Goal: Task Accomplishment & Management: Manage account settings

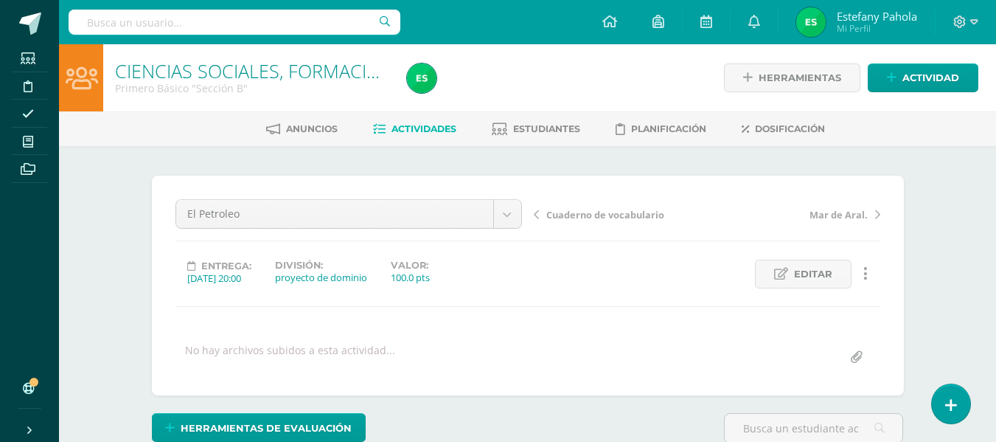
click at [400, 137] on link "Actividades" at bounding box center [414, 129] width 83 height 24
click at [431, 129] on span "Actividades" at bounding box center [424, 128] width 65 height 11
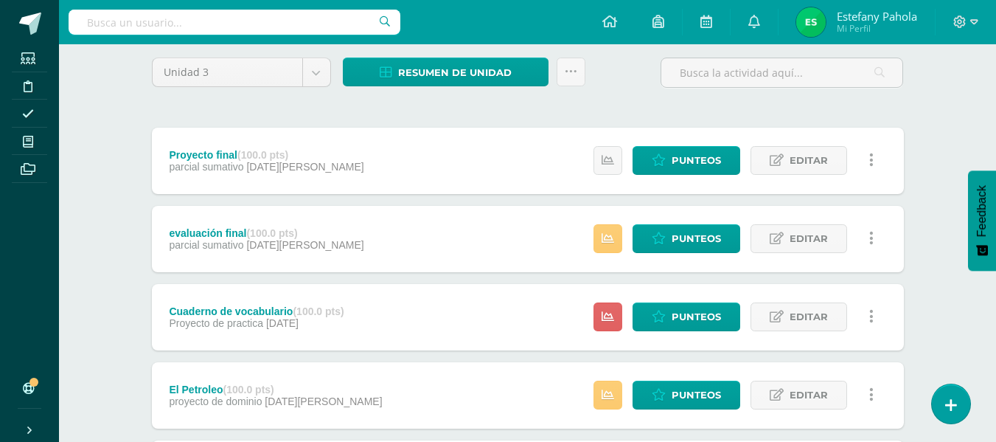
scroll to position [121, 0]
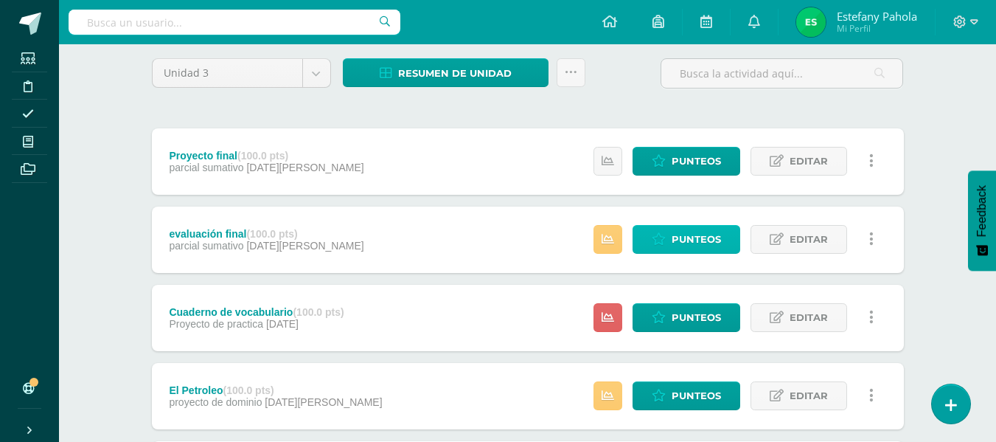
click at [680, 239] on span "Punteos" at bounding box center [696, 239] width 49 height 27
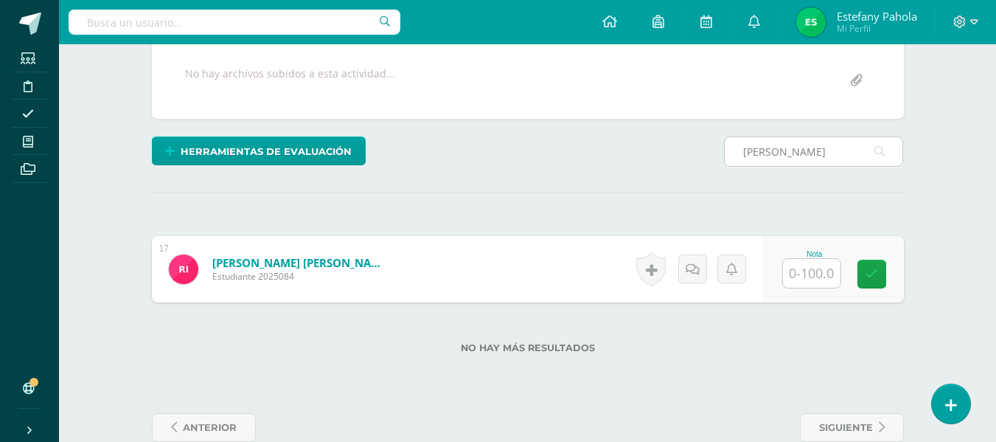
scroll to position [277, 0]
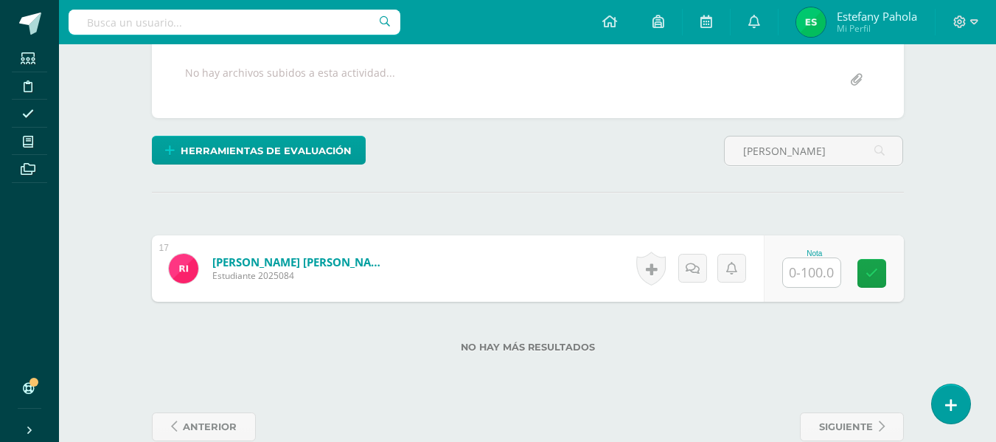
type input "rocio"
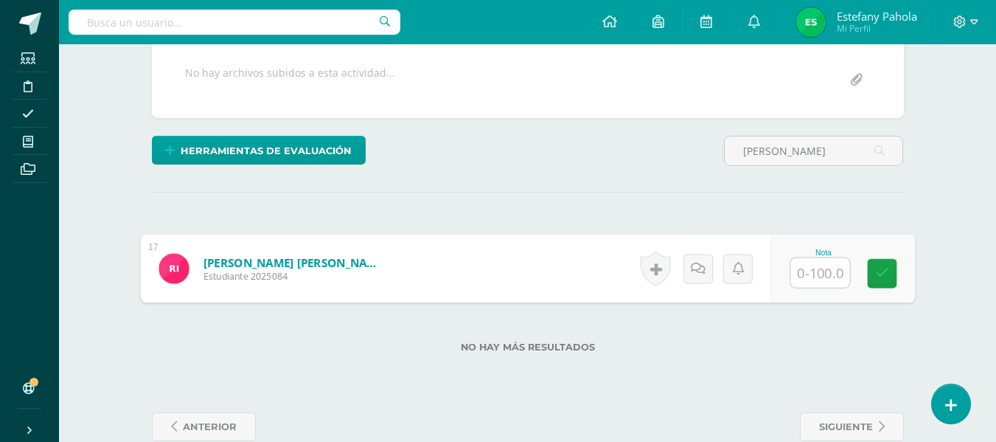
click at [810, 271] on input "text" at bounding box center [819, 272] width 59 height 29
type input "100"
click at [889, 276] on link at bounding box center [881, 273] width 29 height 29
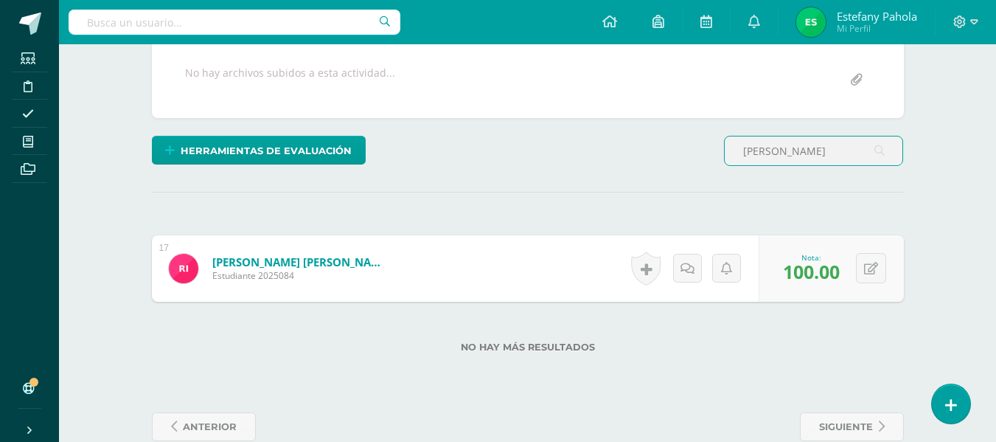
click at [802, 158] on input "rocio" at bounding box center [814, 150] width 178 height 29
type input "r"
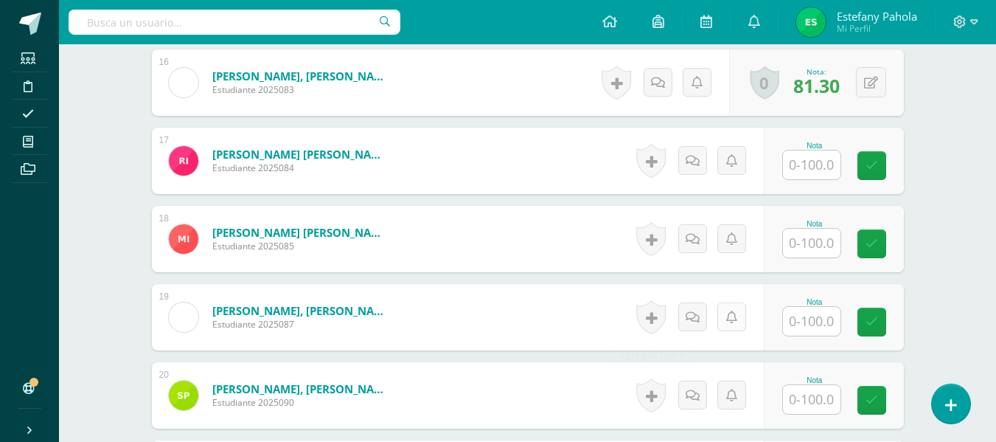
scroll to position [1635, 0]
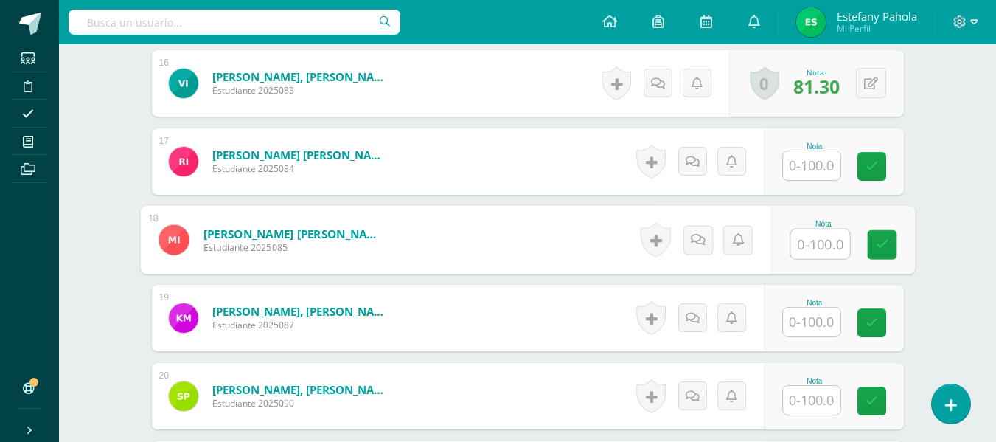
click at [816, 236] on input "text" at bounding box center [819, 243] width 59 height 29
type input "85"
click at [882, 248] on icon at bounding box center [881, 244] width 13 height 13
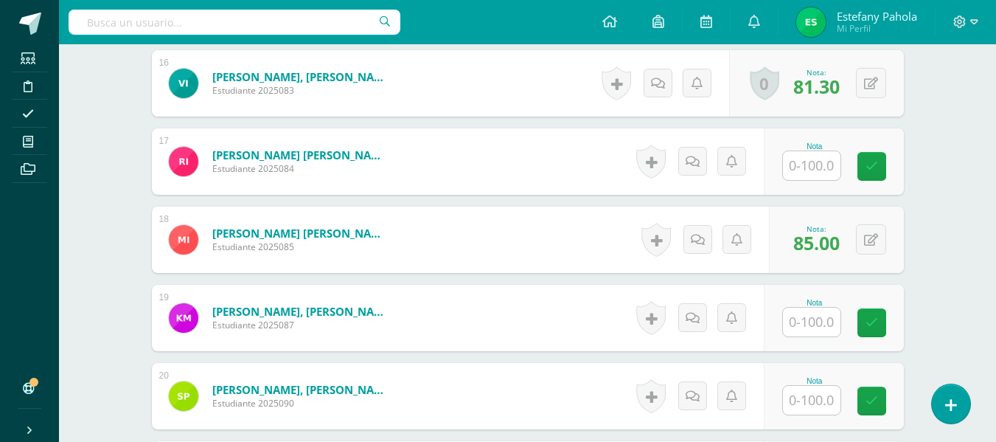
scroll to position [1692, 0]
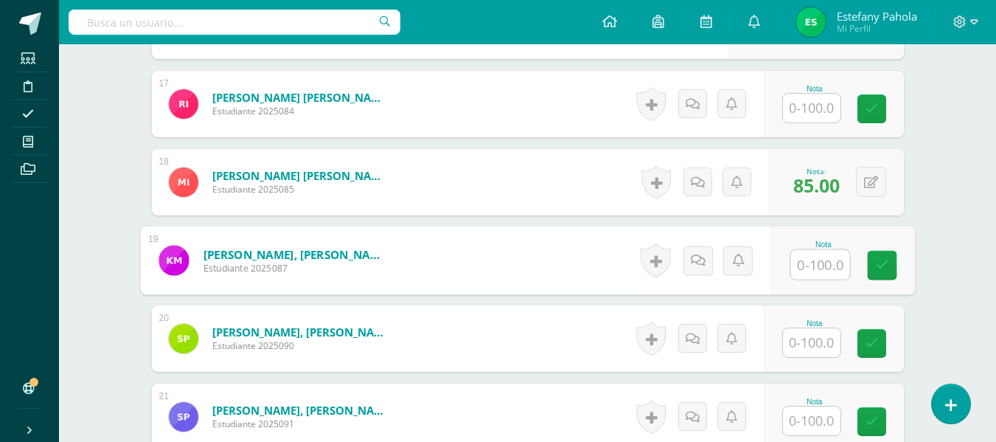
click at [813, 263] on input "text" at bounding box center [819, 264] width 59 height 29
type input "95"
click at [880, 268] on icon at bounding box center [881, 265] width 13 height 13
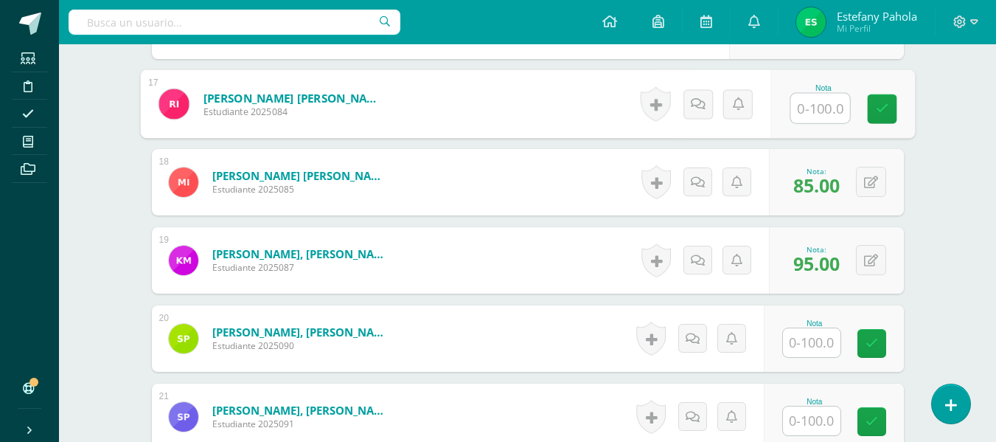
click at [804, 105] on input "text" at bounding box center [819, 108] width 59 height 29
type input "100"
click at [881, 110] on icon at bounding box center [881, 108] width 13 height 13
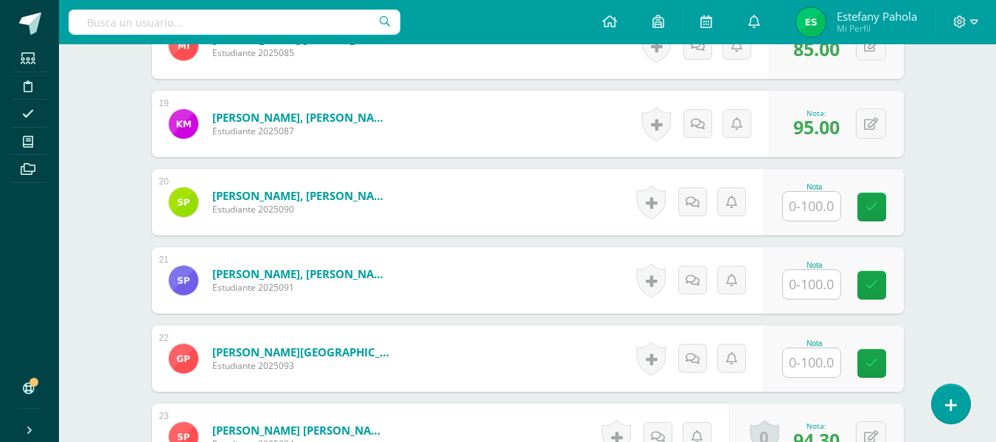
scroll to position [1812, 0]
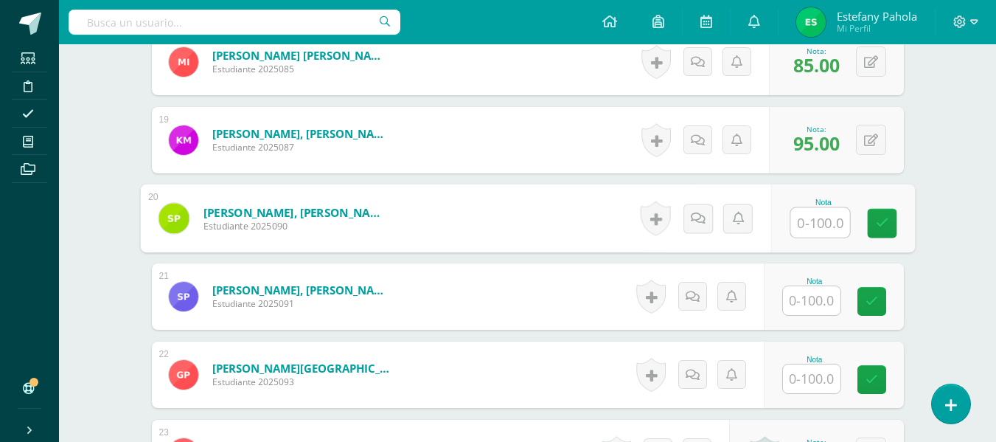
click at [819, 225] on input "text" at bounding box center [819, 222] width 59 height 29
type input "75"
click at [881, 232] on link at bounding box center [881, 223] width 29 height 29
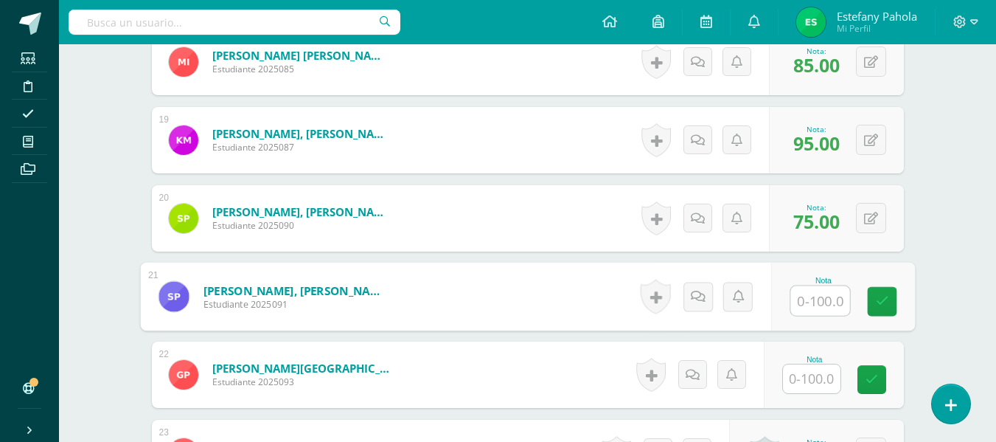
click at [814, 296] on input "text" at bounding box center [819, 300] width 59 height 29
type input "83"
click at [875, 297] on link at bounding box center [881, 301] width 29 height 29
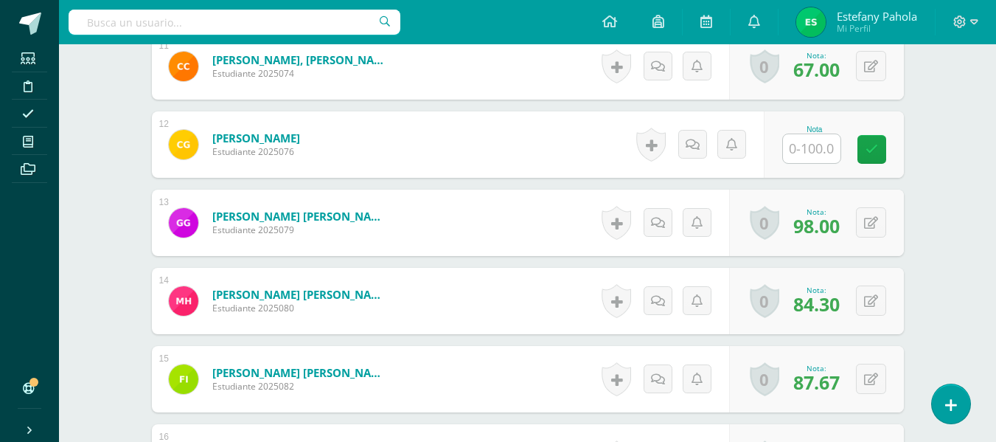
scroll to position [1241, 0]
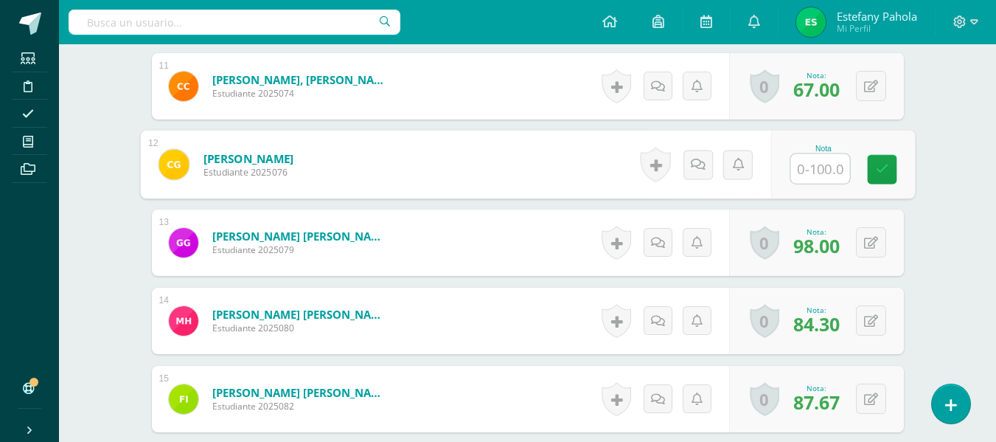
click at [829, 160] on input "text" at bounding box center [819, 168] width 59 height 29
click at [887, 159] on link at bounding box center [881, 169] width 29 height 29
click at [869, 160] on button at bounding box center [881, 164] width 31 height 31
type input "100"
click at [839, 179] on link at bounding box center [841, 169] width 29 height 29
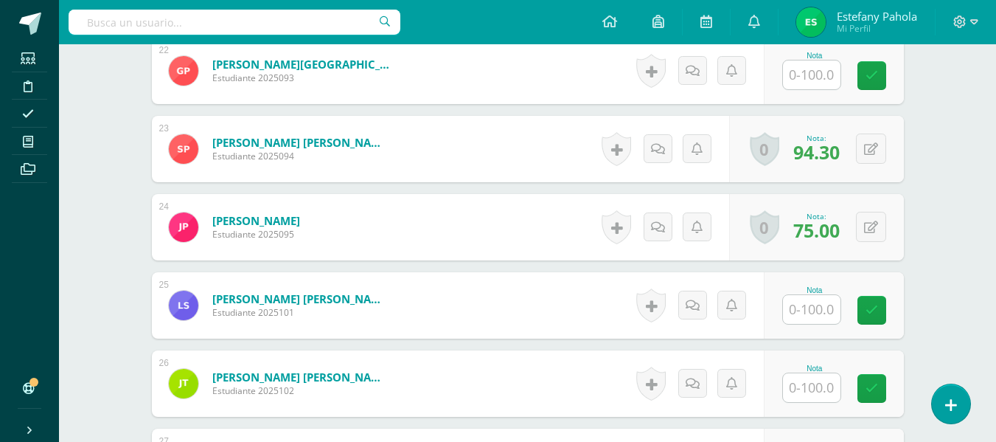
scroll to position [2074, 0]
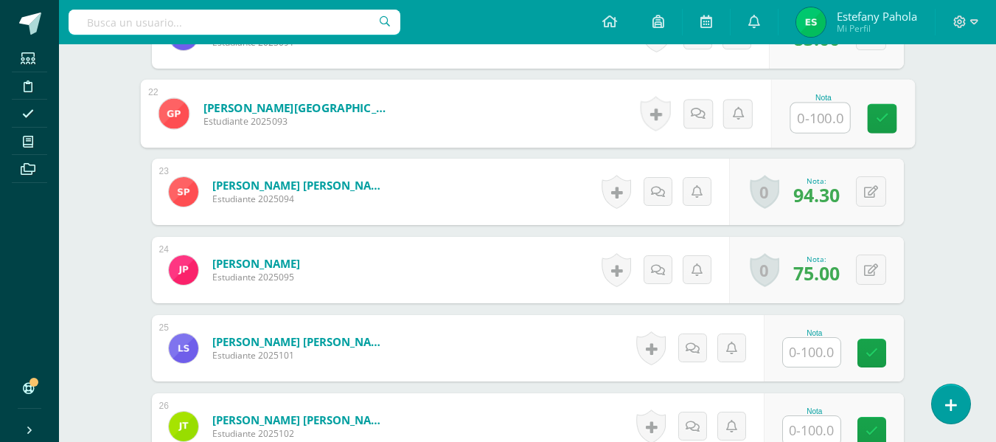
click at [810, 124] on input "text" at bounding box center [819, 117] width 59 height 29
type input "78"
click at [895, 122] on link at bounding box center [881, 118] width 29 height 29
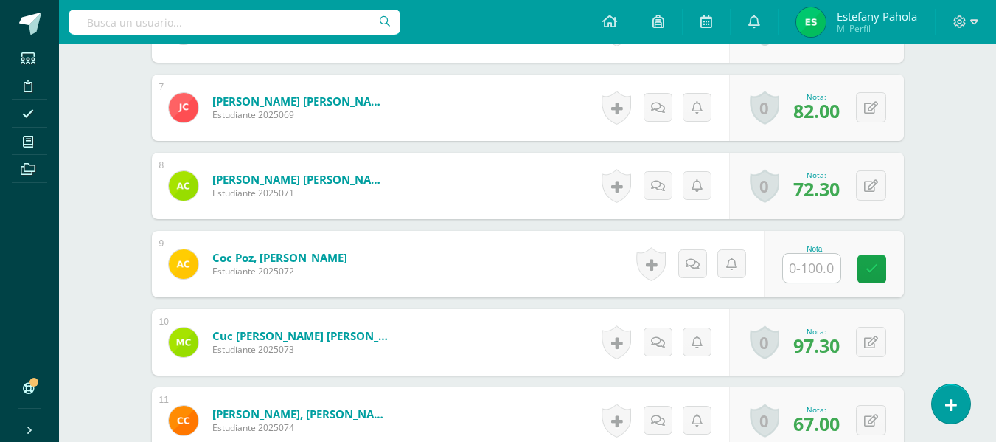
scroll to position [906, 0]
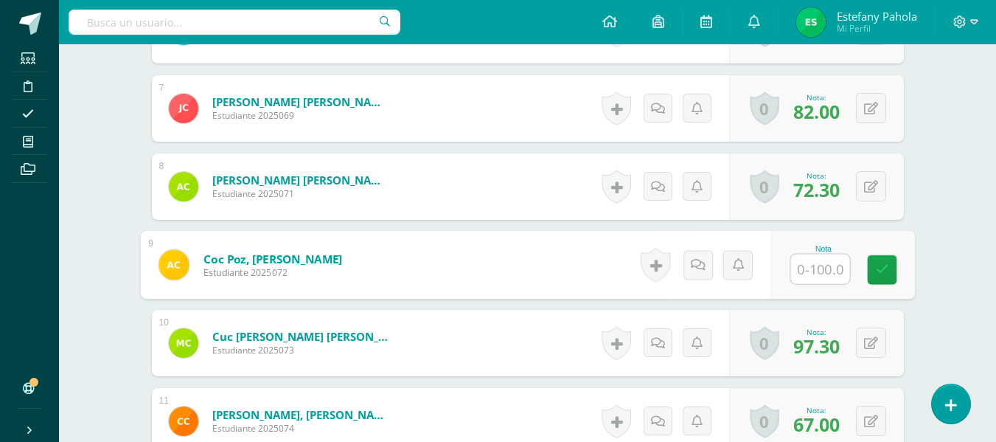
click at [796, 272] on input "text" at bounding box center [819, 268] width 59 height 29
click at [889, 261] on link at bounding box center [881, 269] width 29 height 29
type input "88"
click at [671, 261] on div "Historial de actividad No hay historial para esta actividad Agregar Comentarios…" at bounding box center [702, 265] width 136 height 69
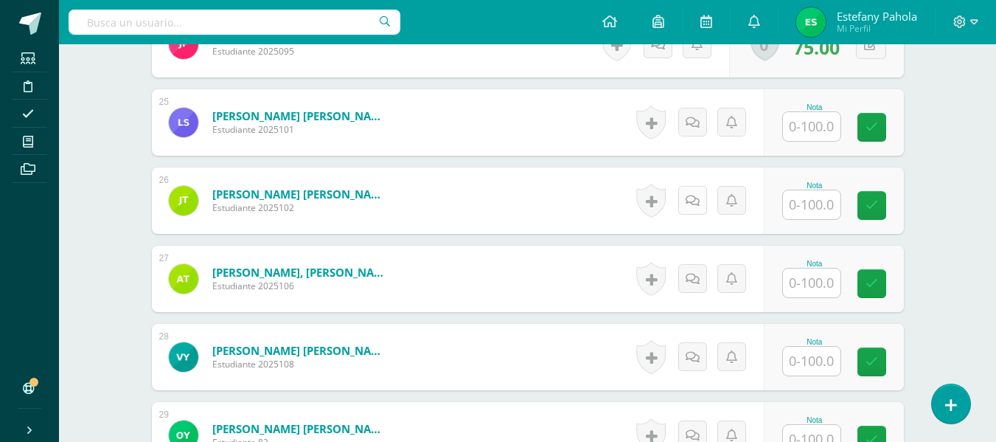
scroll to position [2298, 0]
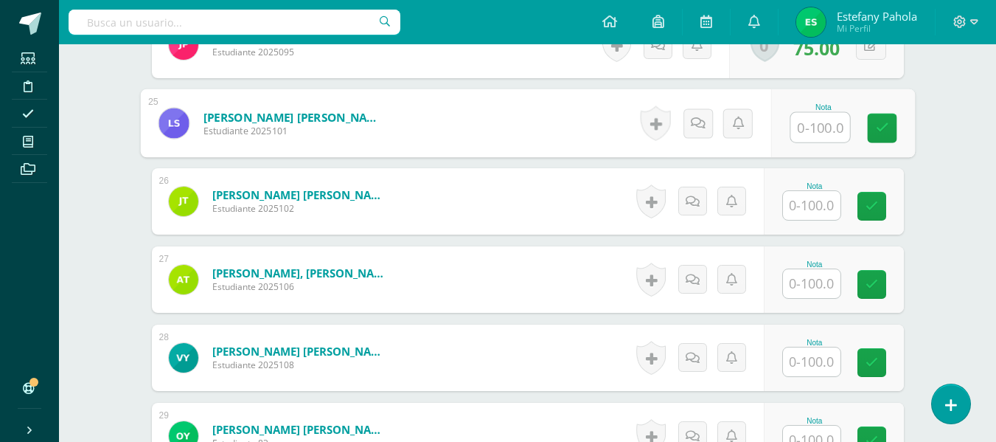
click at [796, 128] on input "text" at bounding box center [819, 127] width 59 height 29
type input "81"
click at [892, 130] on link at bounding box center [881, 128] width 29 height 29
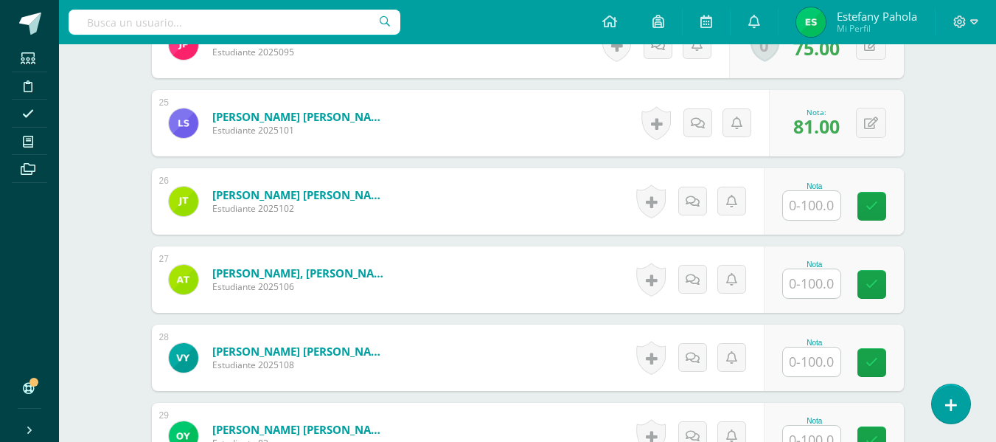
scroll to position [2416, 0]
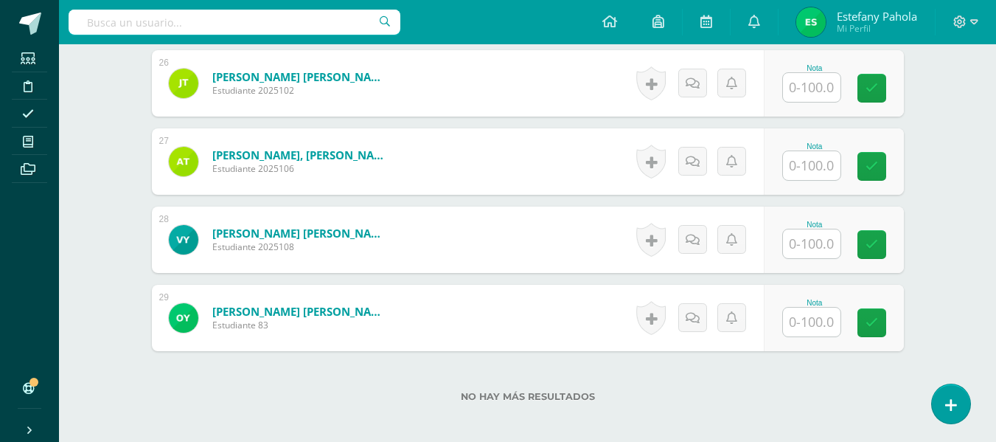
click at [817, 187] on div "Nota" at bounding box center [834, 161] width 140 height 66
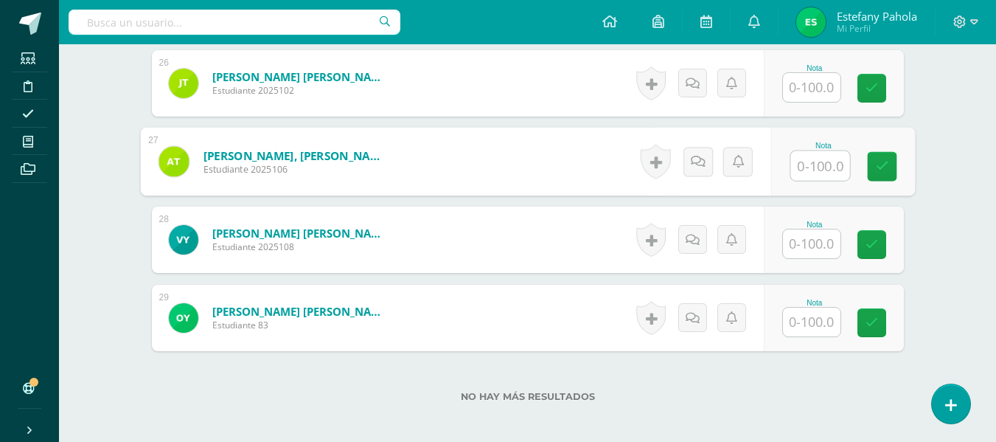
click at [813, 173] on input "text" at bounding box center [819, 165] width 59 height 29
type input "73"
click at [875, 172] on icon at bounding box center [881, 166] width 13 height 13
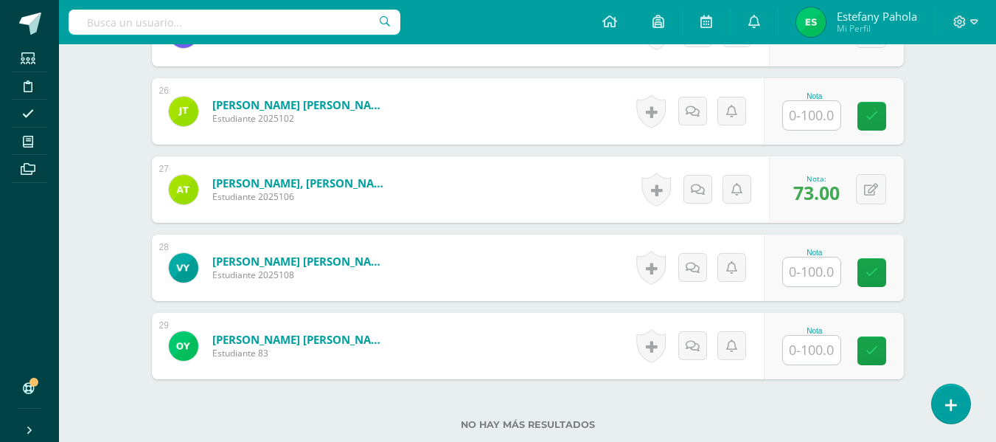
scroll to position [2389, 0]
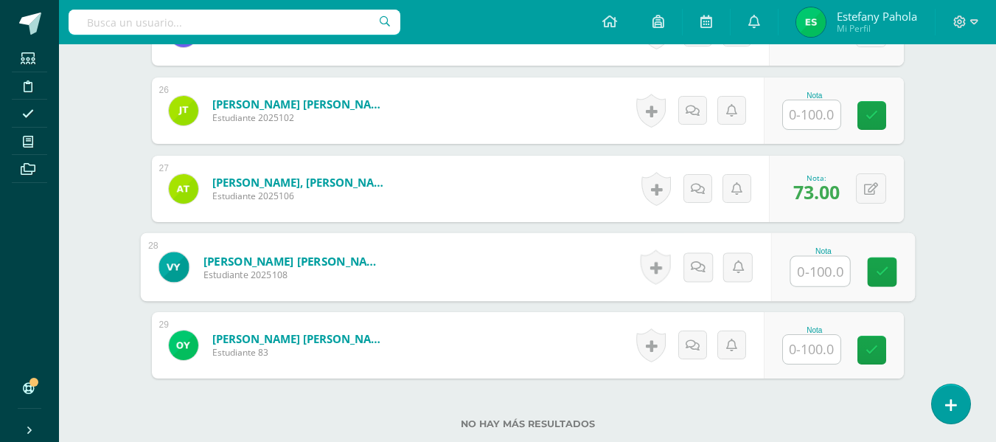
click at [806, 274] on input "text" at bounding box center [819, 271] width 59 height 29
type input "81"
click at [868, 269] on link at bounding box center [881, 271] width 29 height 29
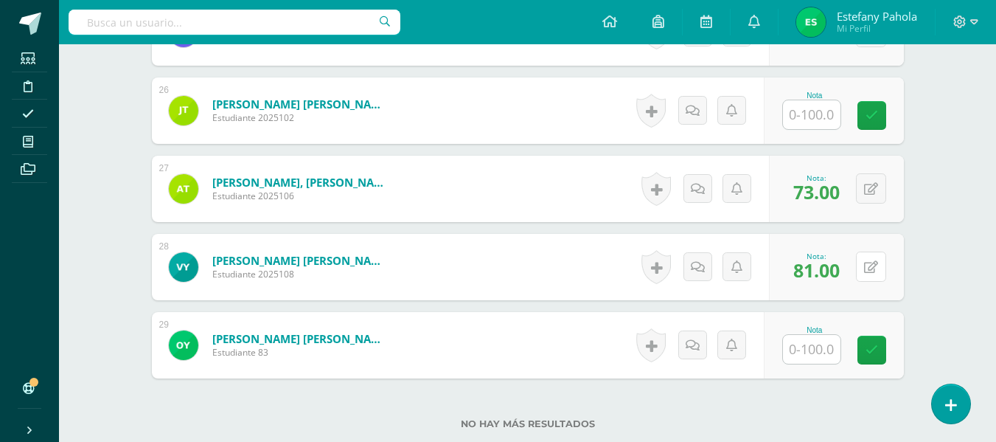
click at [868, 269] on button at bounding box center [871, 266] width 30 height 30
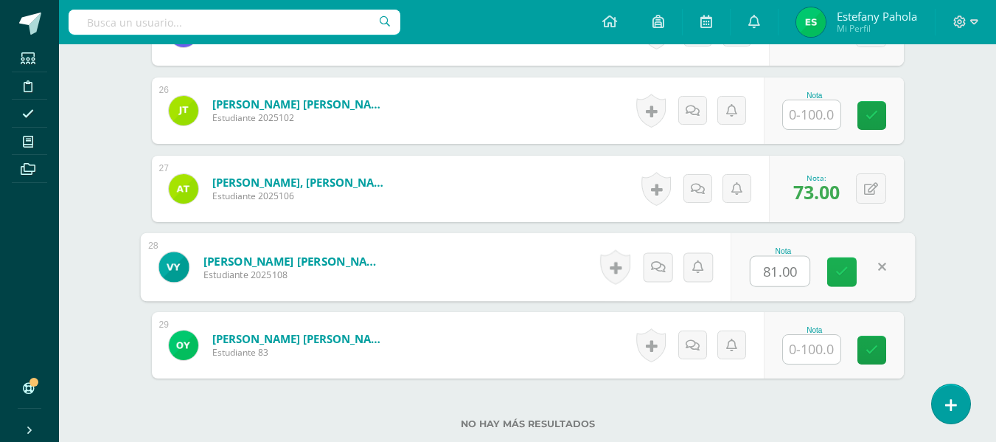
click at [835, 271] on link at bounding box center [841, 271] width 29 height 29
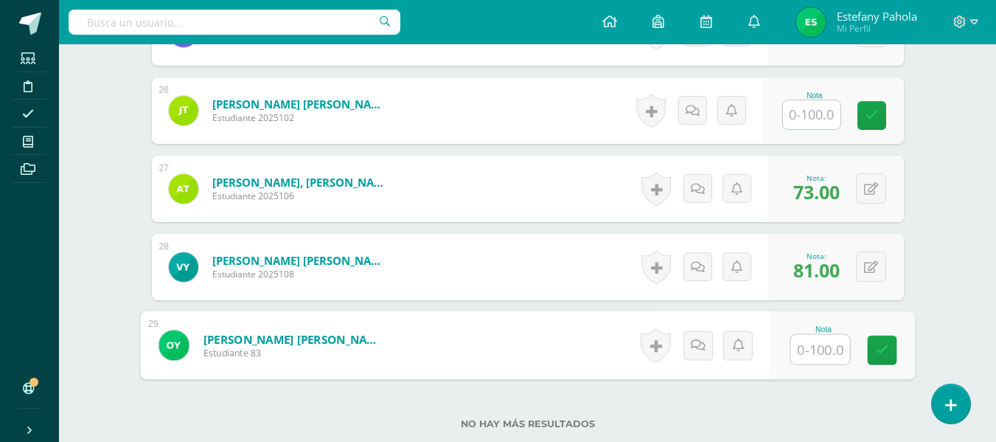
click at [808, 342] on input "text" at bounding box center [819, 349] width 59 height 29
type input "82"
click at [880, 361] on link at bounding box center [881, 350] width 29 height 29
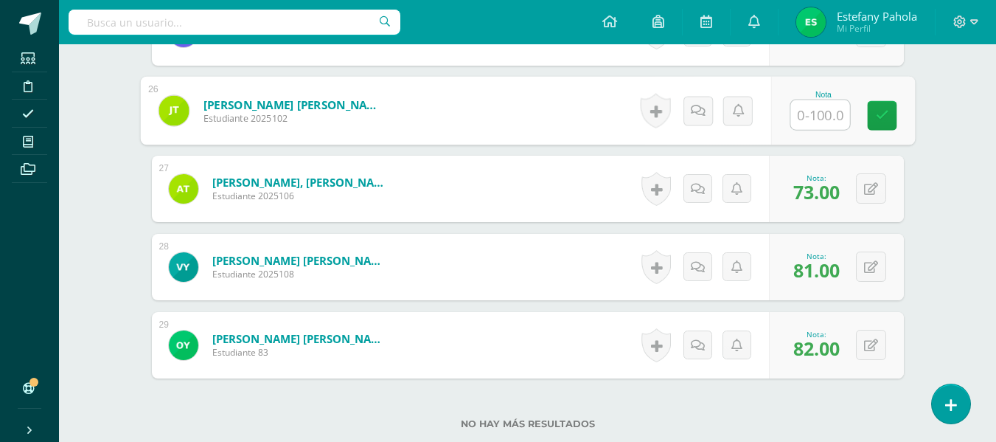
click at [805, 109] on input "text" at bounding box center [819, 114] width 59 height 29
type input "93"
click at [883, 120] on icon at bounding box center [881, 115] width 13 height 13
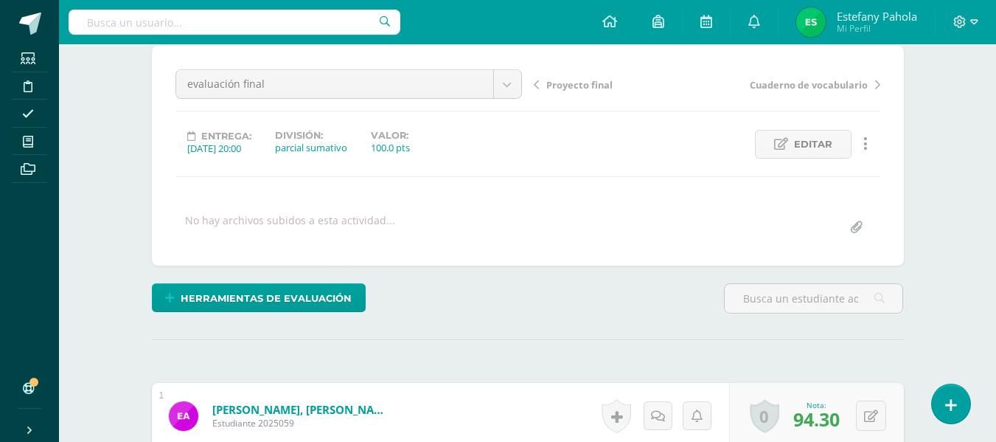
scroll to position [0, 0]
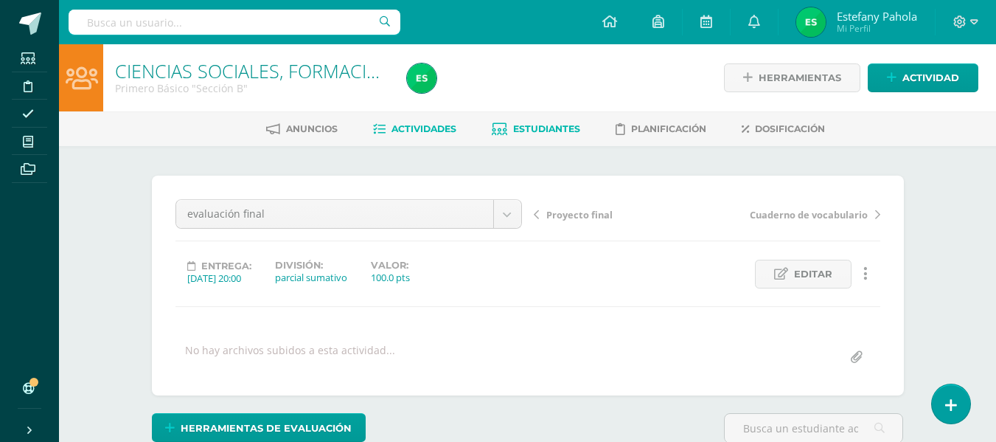
click at [552, 123] on span "Estudiantes" at bounding box center [546, 128] width 67 height 11
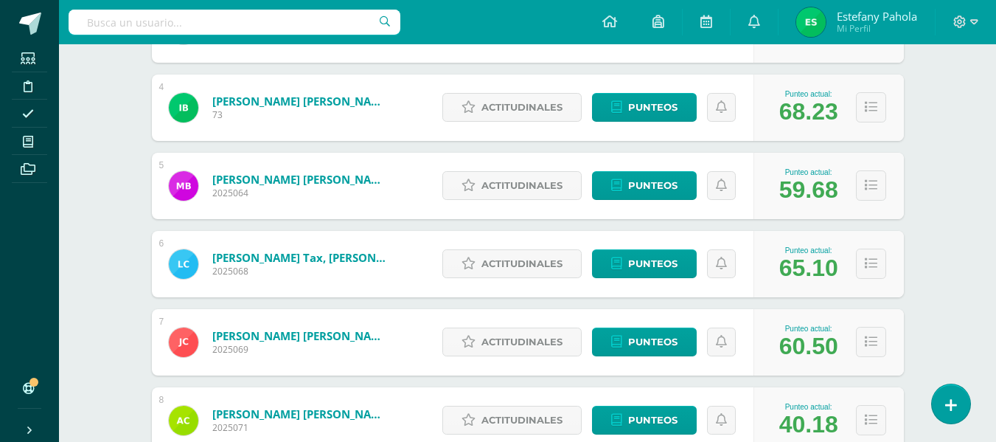
scroll to position [482, 0]
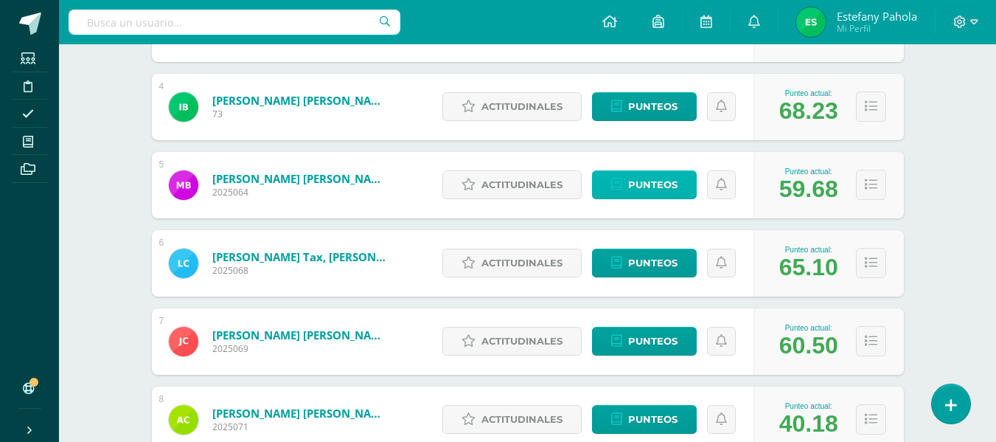
click at [669, 192] on span "Punteos" at bounding box center [652, 184] width 49 height 27
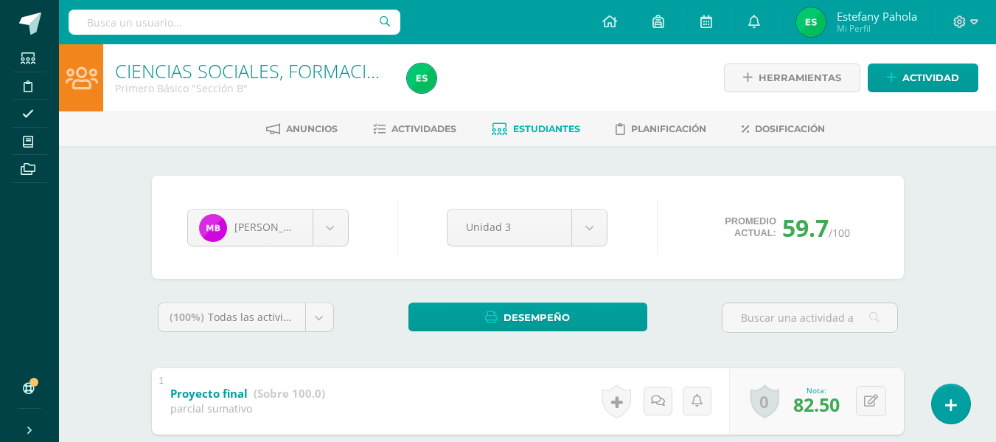
click at [535, 131] on span "Estudiantes" at bounding box center [546, 128] width 67 height 11
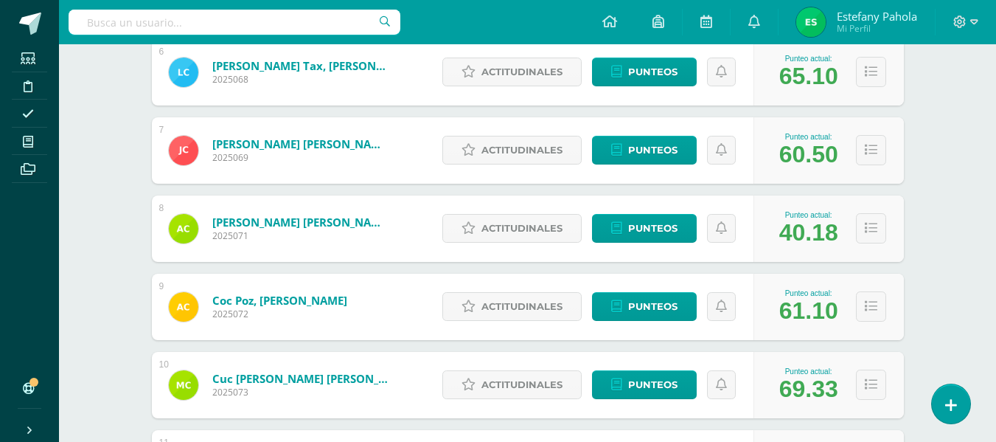
scroll to position [682, 0]
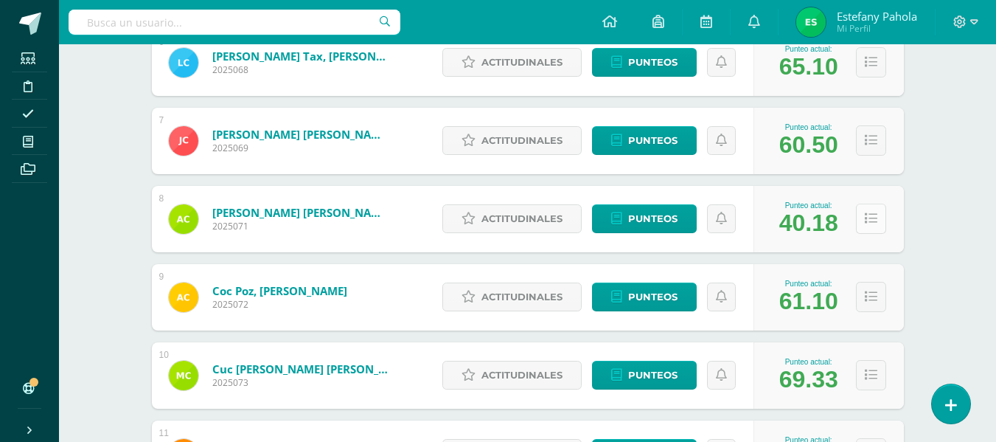
click at [880, 220] on button at bounding box center [871, 219] width 30 height 30
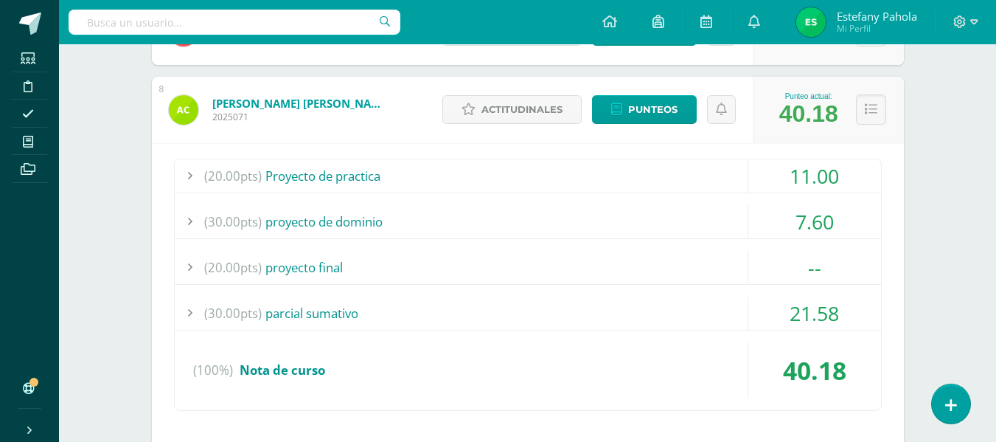
scroll to position [792, 0]
click at [811, 260] on div "--" at bounding box center [814, 266] width 133 height 33
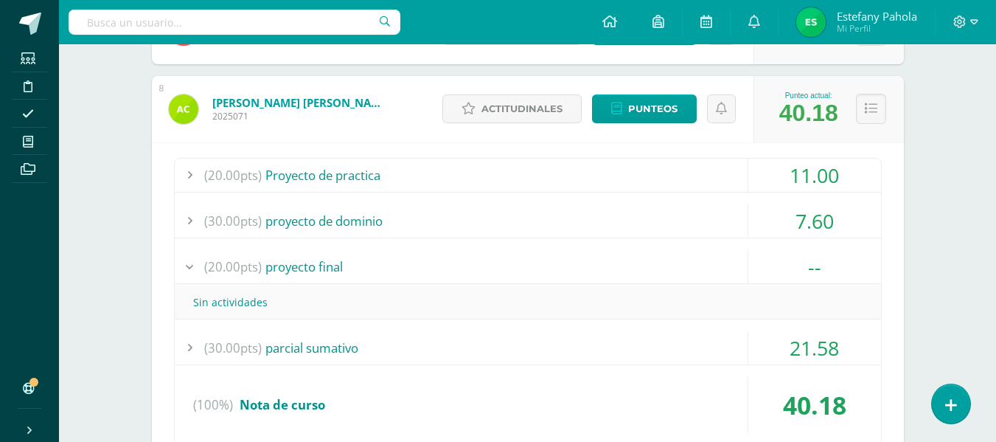
click at [811, 260] on div "--" at bounding box center [814, 266] width 133 height 33
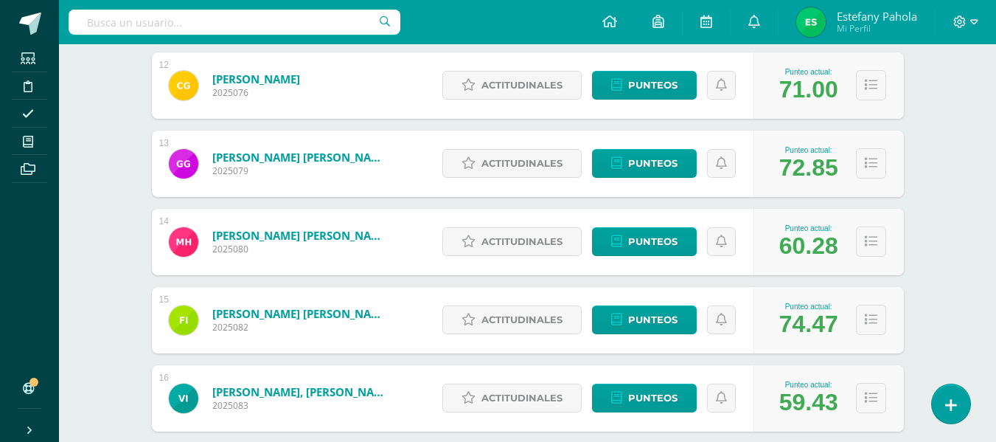
scroll to position [1518, 0]
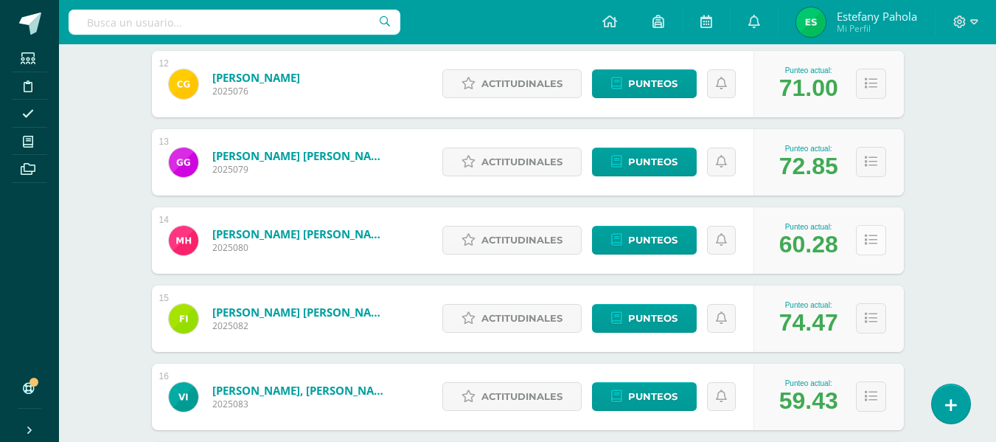
click at [875, 244] on icon at bounding box center [871, 240] width 13 height 13
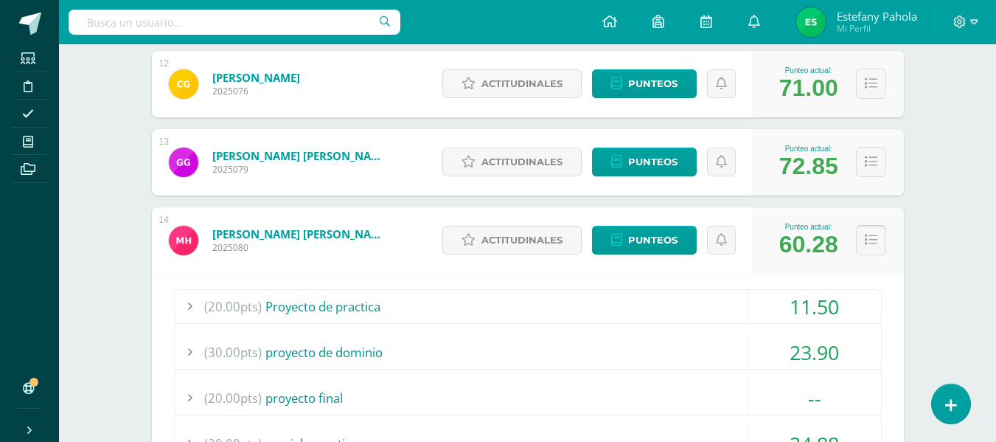
click at [875, 244] on icon at bounding box center [871, 240] width 13 height 13
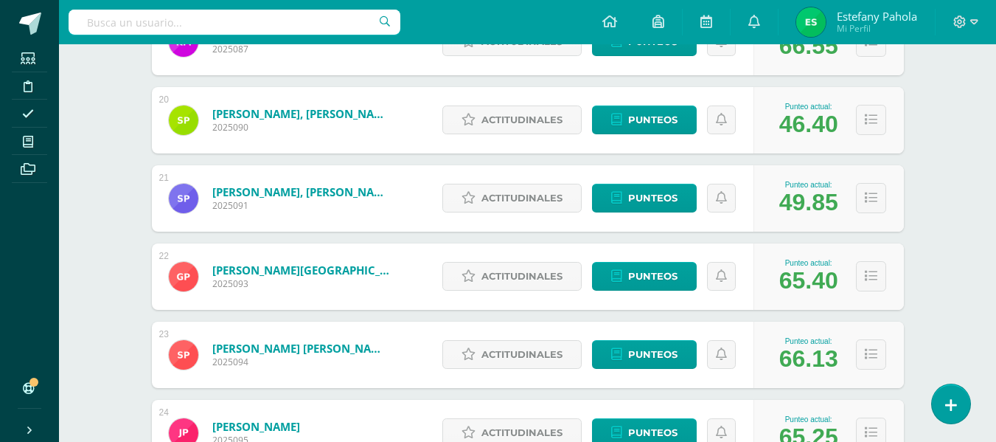
scroll to position [2107, 0]
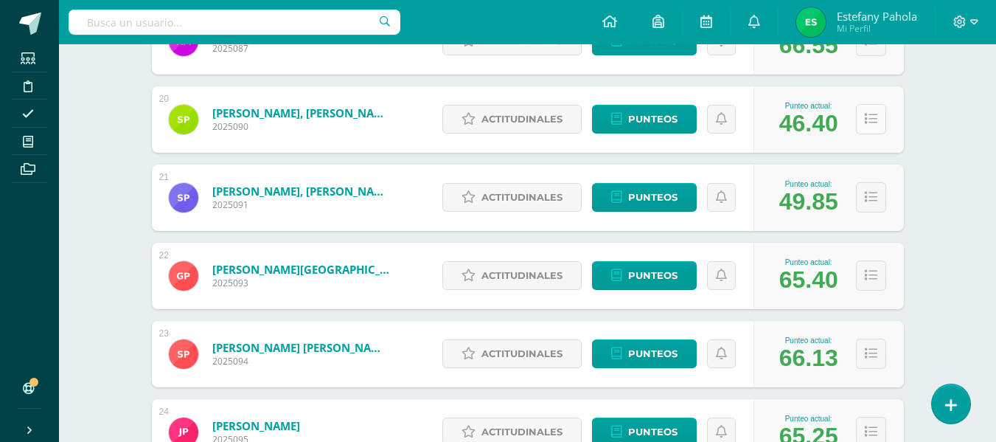
click at [874, 122] on icon at bounding box center [871, 119] width 13 height 13
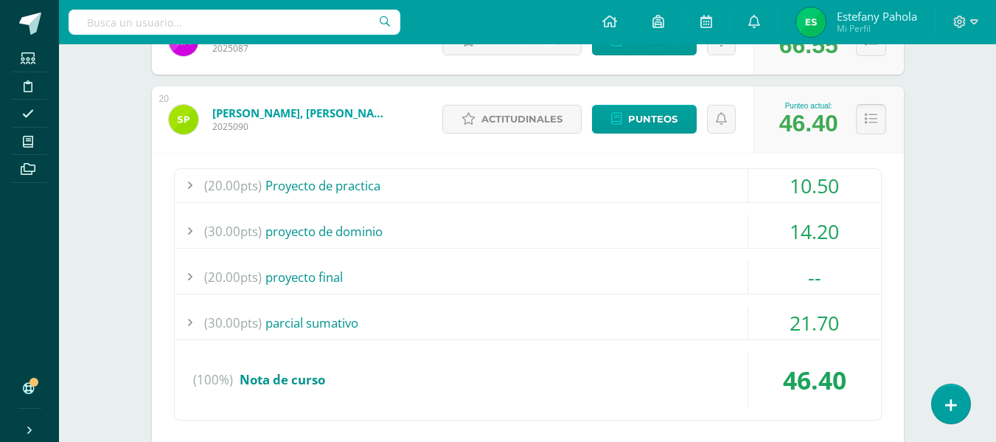
click at [872, 129] on button at bounding box center [871, 119] width 30 height 30
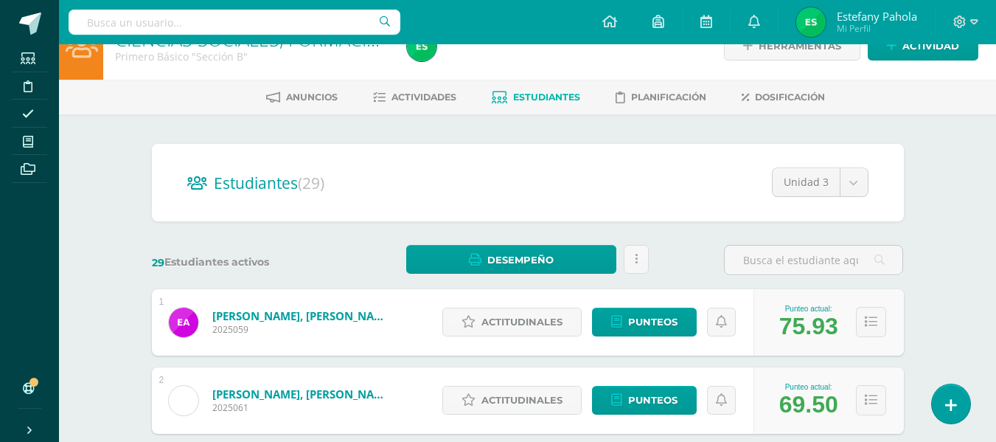
scroll to position [0, 0]
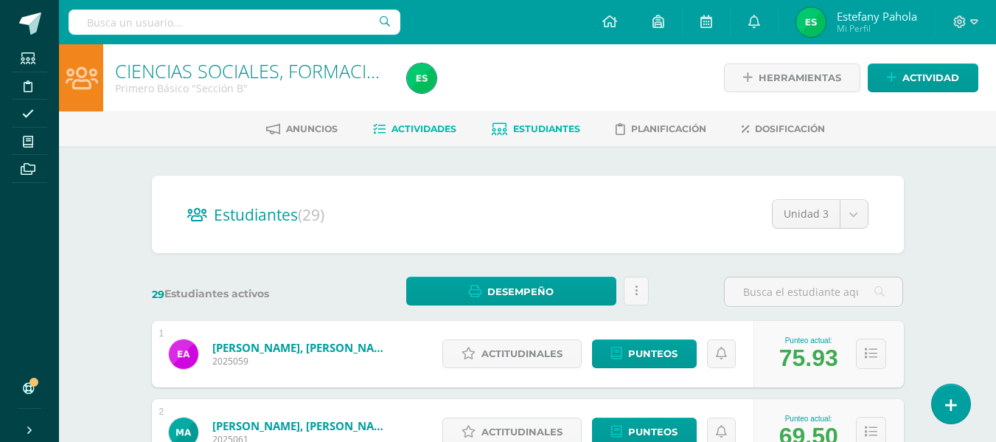
click at [428, 122] on link "Actividades" at bounding box center [414, 129] width 83 height 24
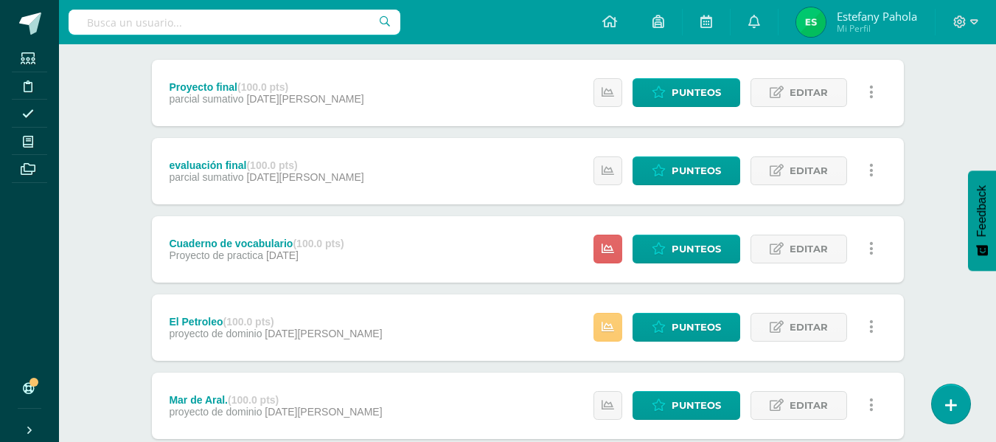
scroll to position [192, 0]
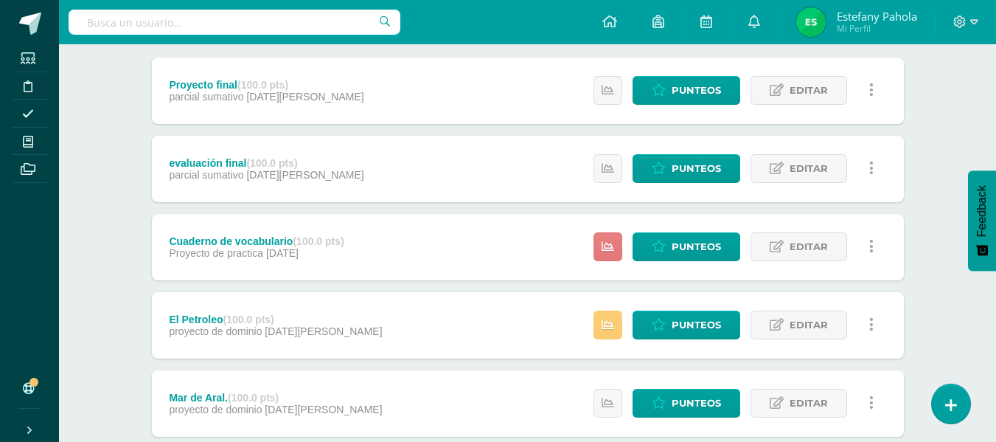
click at [604, 251] on icon at bounding box center [608, 246] width 13 height 13
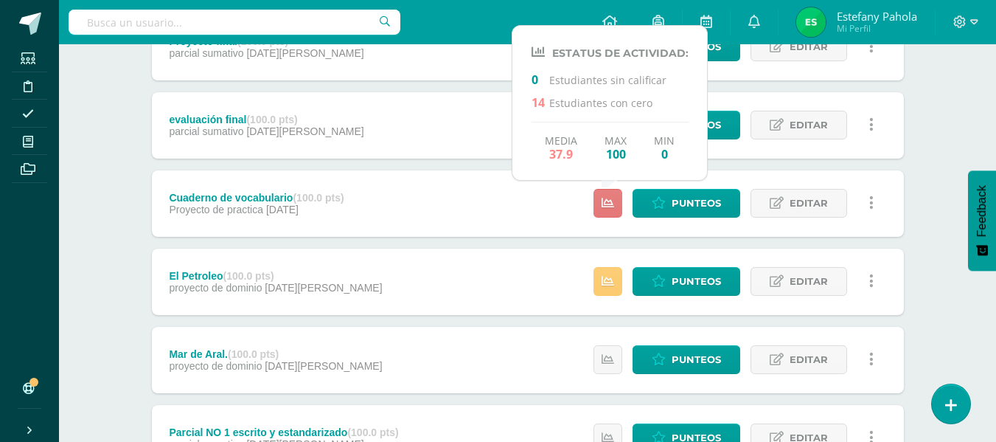
scroll to position [236, 0]
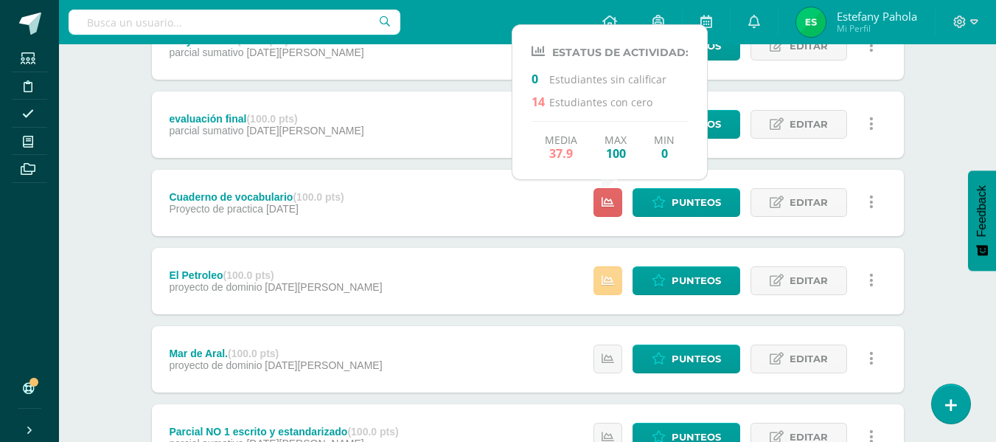
click at [609, 277] on icon at bounding box center [608, 280] width 13 height 13
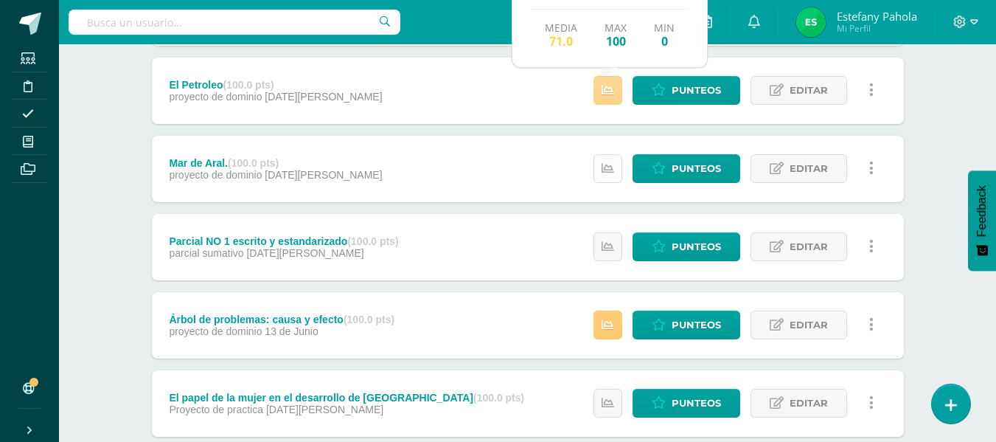
scroll to position [439, 0]
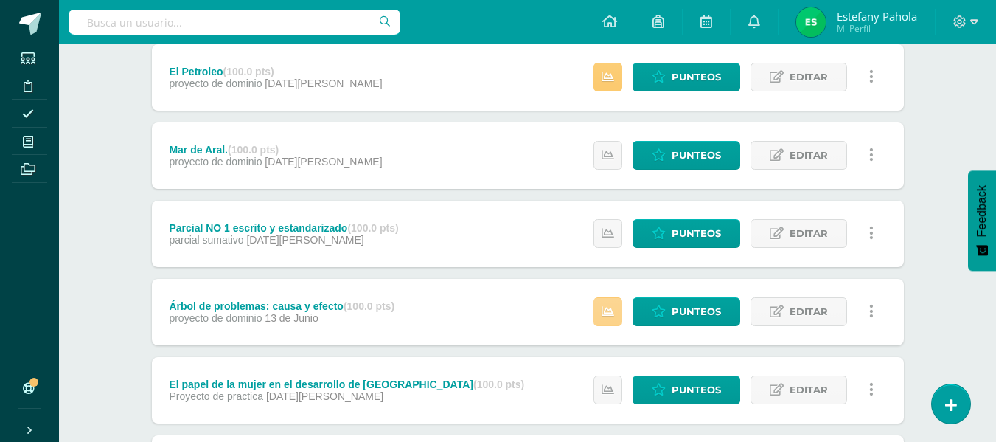
click at [614, 320] on link at bounding box center [608, 311] width 29 height 29
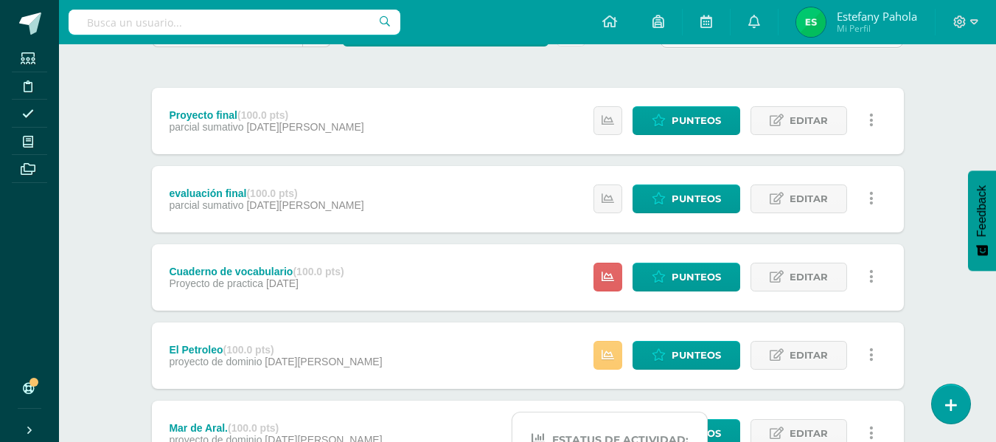
scroll to position [0, 0]
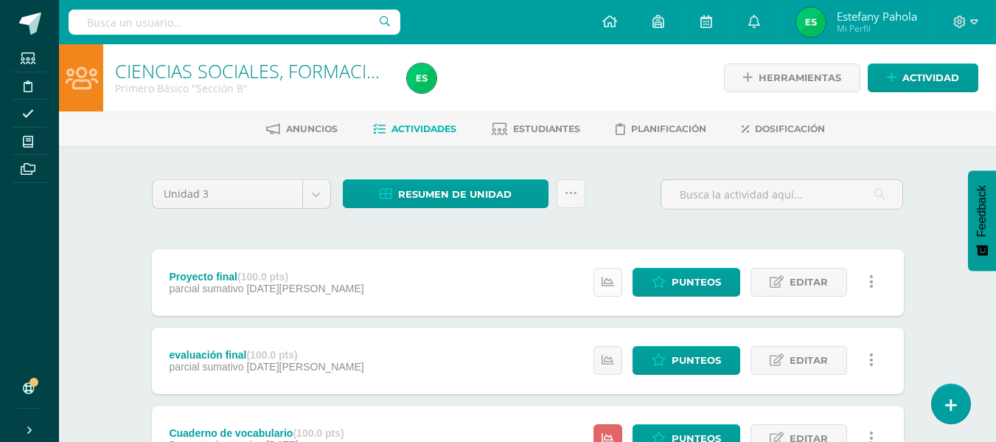
click at [606, 271] on link at bounding box center [608, 282] width 29 height 29
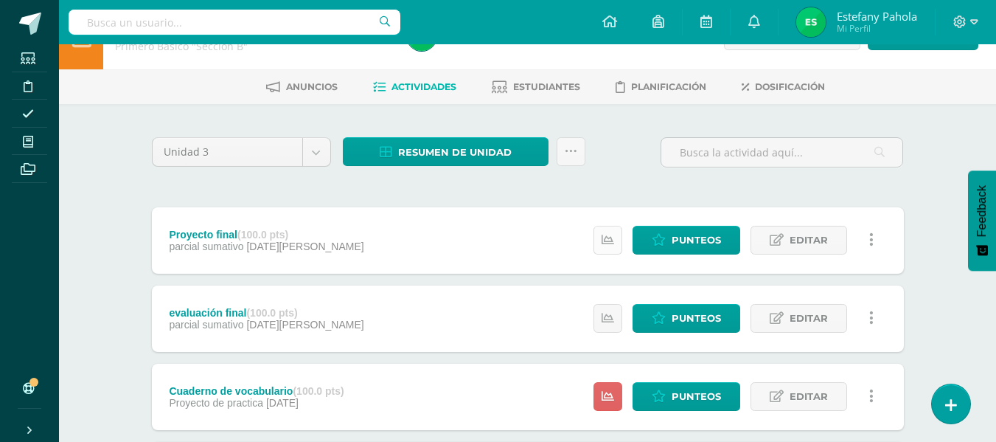
scroll to position [51, 0]
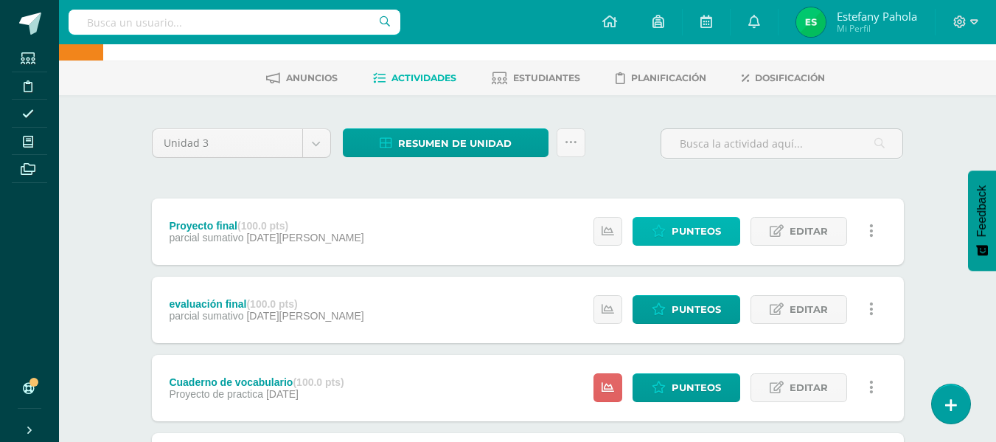
click at [676, 227] on span "Punteos" at bounding box center [696, 231] width 49 height 27
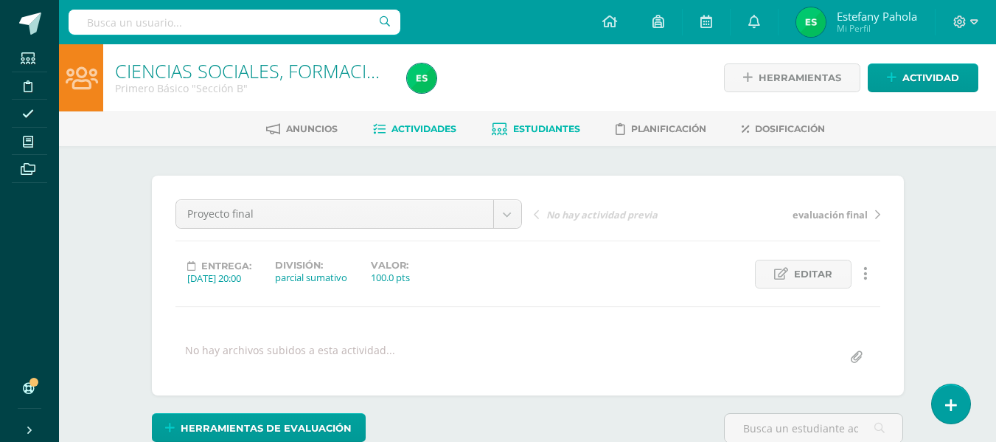
click at [545, 123] on span "Estudiantes" at bounding box center [546, 128] width 67 height 11
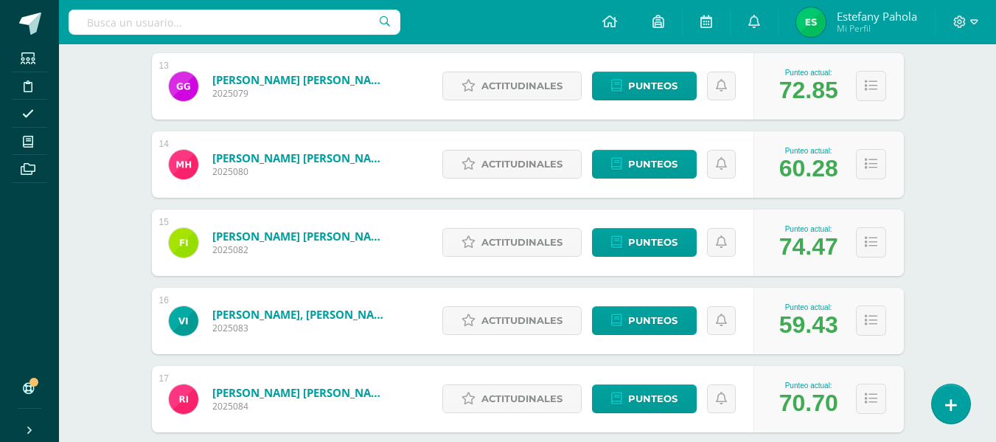
scroll to position [1208, 0]
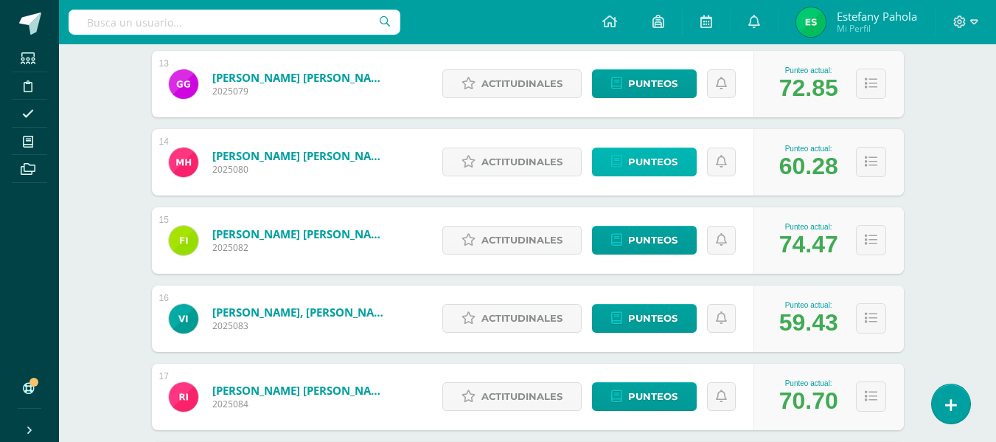
click at [642, 164] on span "Punteos" at bounding box center [652, 161] width 49 height 27
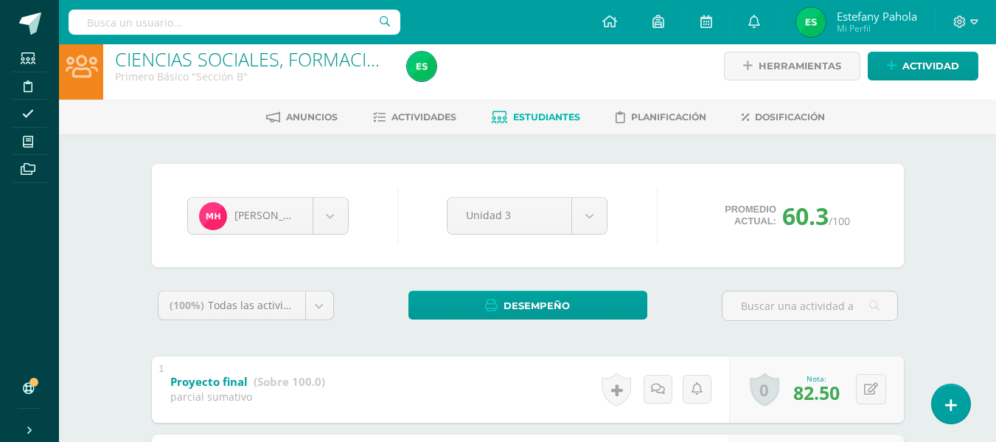
scroll to position [10, 0]
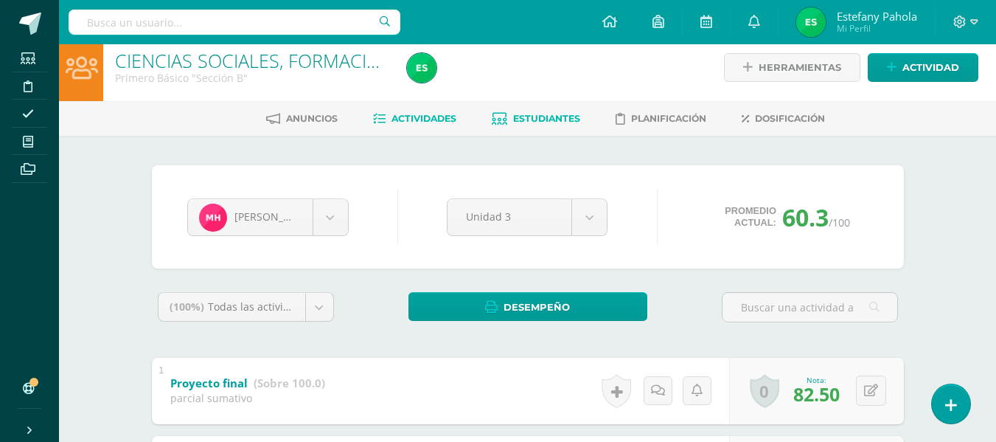
click at [437, 114] on span "Actividades" at bounding box center [424, 118] width 65 height 11
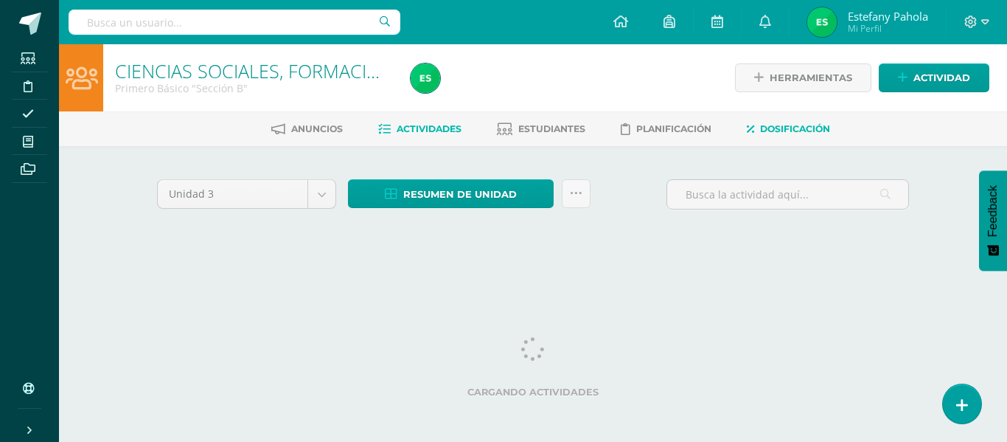
click at [793, 133] on span "Dosificación" at bounding box center [795, 128] width 70 height 11
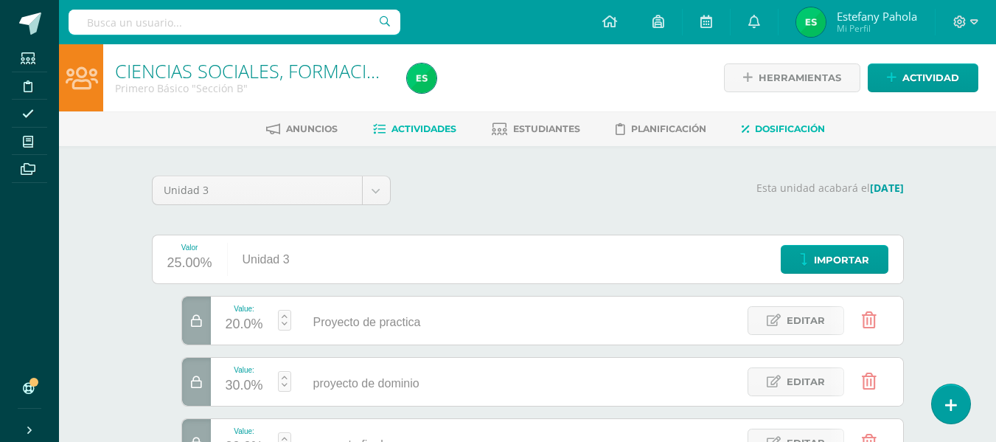
click at [425, 128] on span "Actividades" at bounding box center [424, 128] width 65 height 11
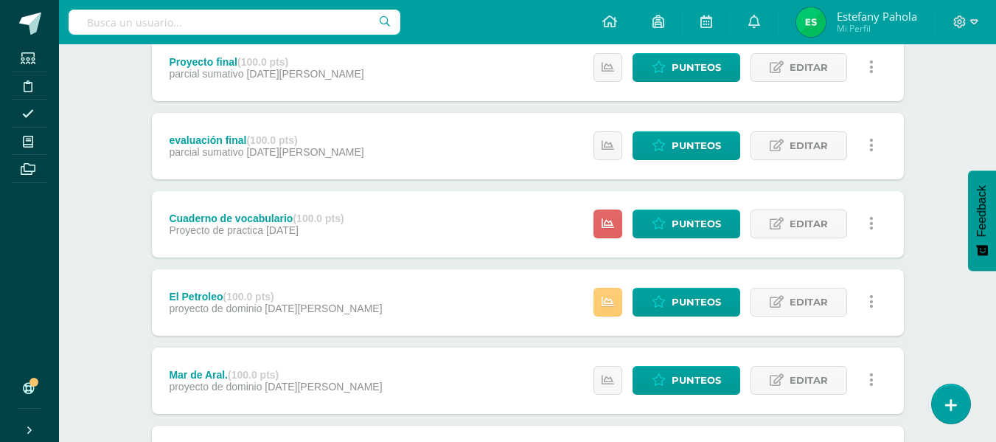
scroll to position [215, 0]
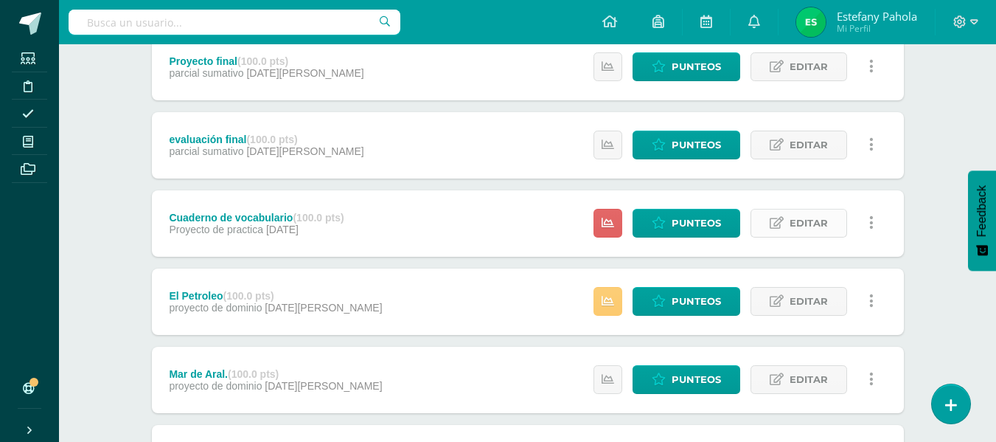
click at [816, 229] on span "Editar" at bounding box center [809, 222] width 38 height 27
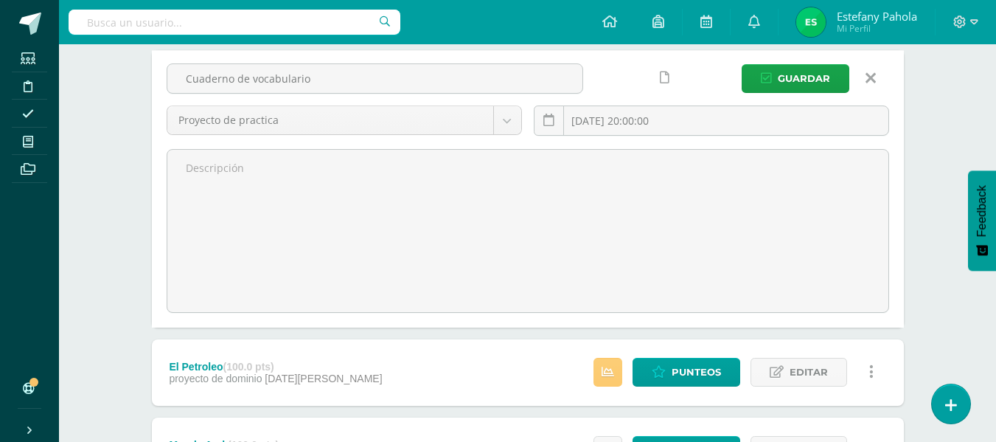
scroll to position [356, 0]
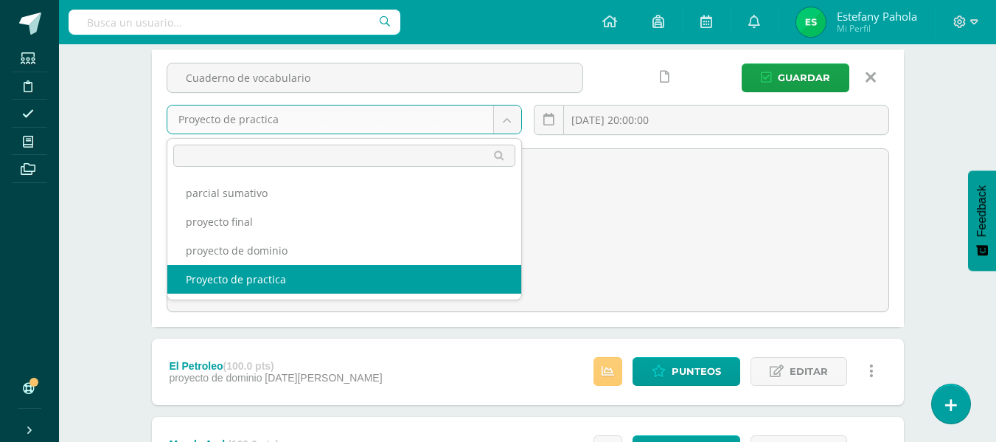
click at [505, 122] on body "Estudiantes Disciplina Asistencia Mis cursos Archivos Soporte Centro de ayuda Ú…" at bounding box center [498, 308] width 996 height 1328
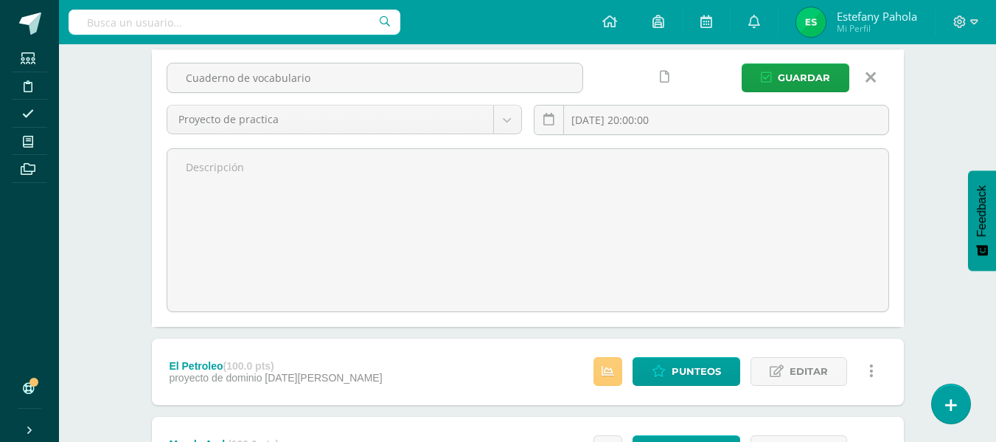
click at [866, 77] on body "Estudiantes Disciplina Asistencia Mis cursos Archivos Soporte Centro de ayuda Ú…" at bounding box center [498, 308] width 996 height 1328
click at [874, 77] on icon at bounding box center [871, 77] width 10 height 16
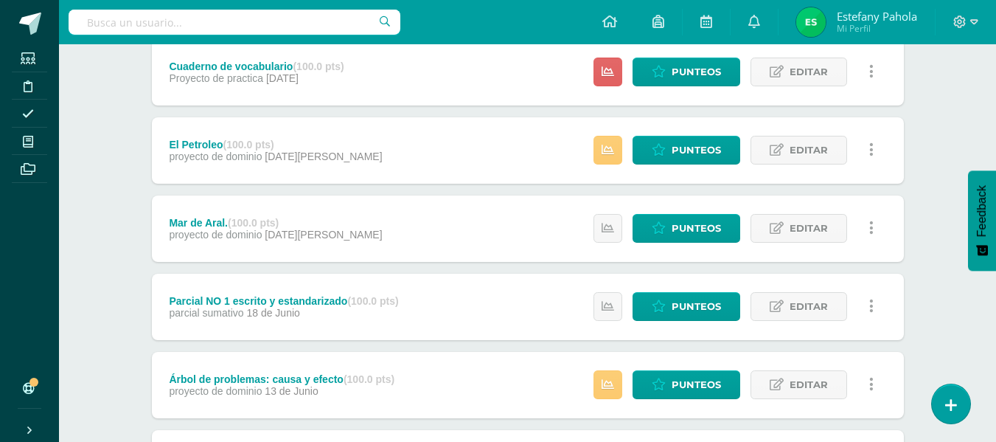
scroll to position [355, 0]
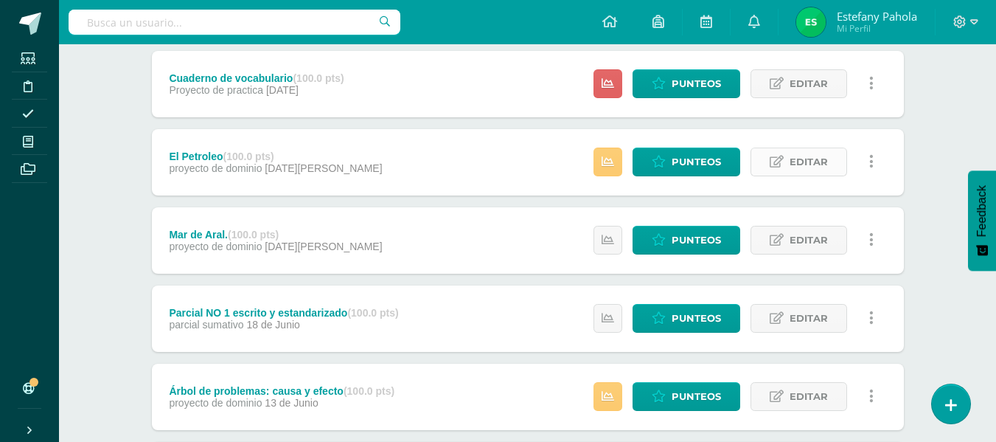
click at [824, 159] on span "Editar" at bounding box center [809, 161] width 38 height 27
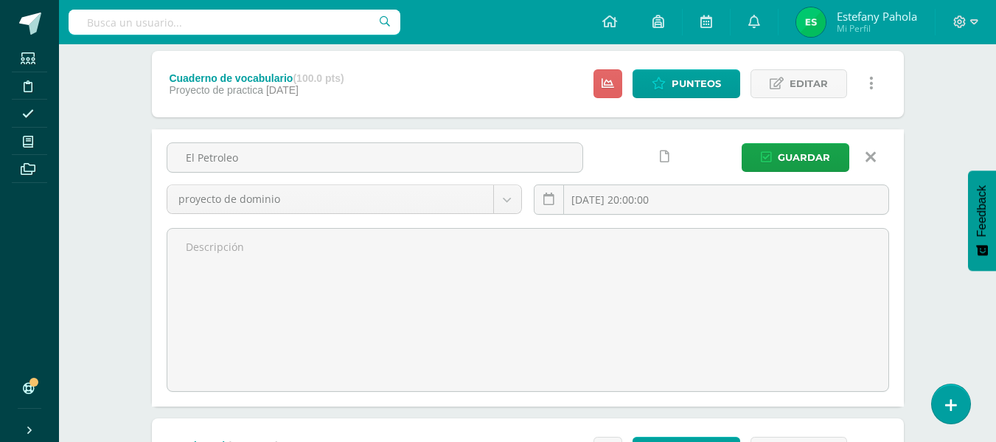
click at [876, 156] on link at bounding box center [871, 157] width 38 height 28
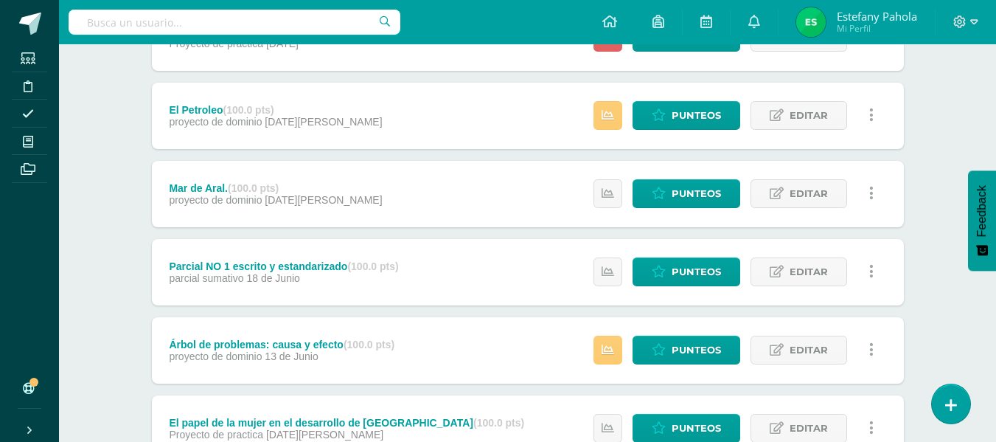
scroll to position [403, 0]
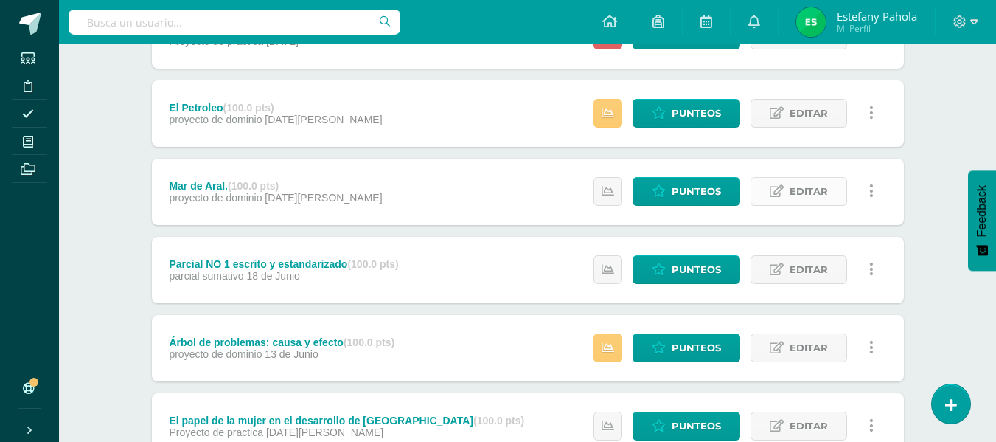
click at [810, 190] on span "Editar" at bounding box center [809, 191] width 38 height 27
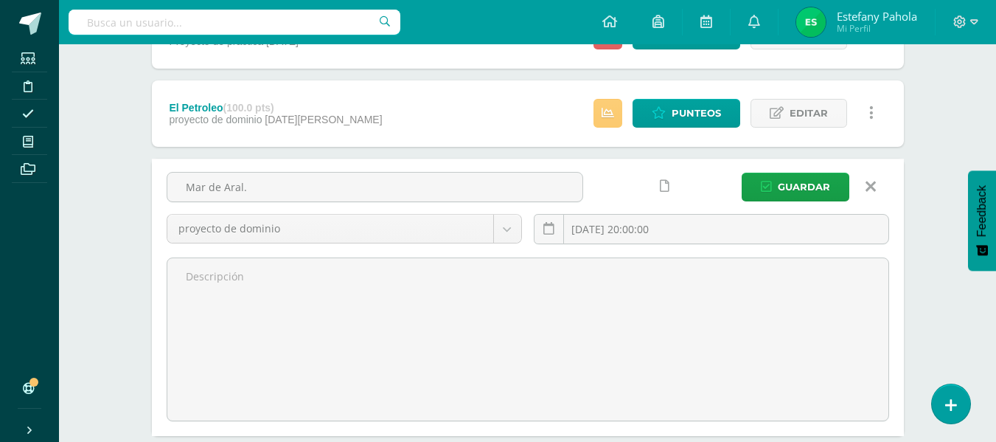
click at [872, 191] on icon at bounding box center [871, 186] width 10 height 16
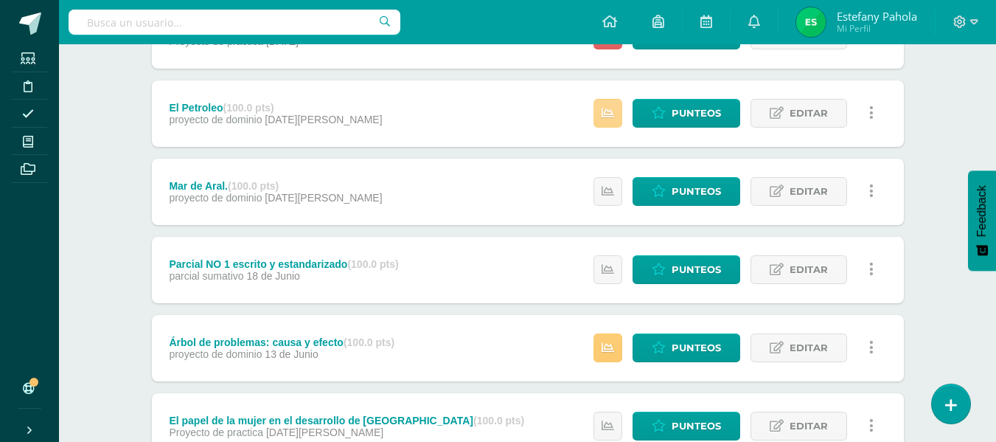
click at [599, 106] on link at bounding box center [608, 113] width 29 height 29
click at [692, 114] on span "Punteos" at bounding box center [696, 113] width 49 height 27
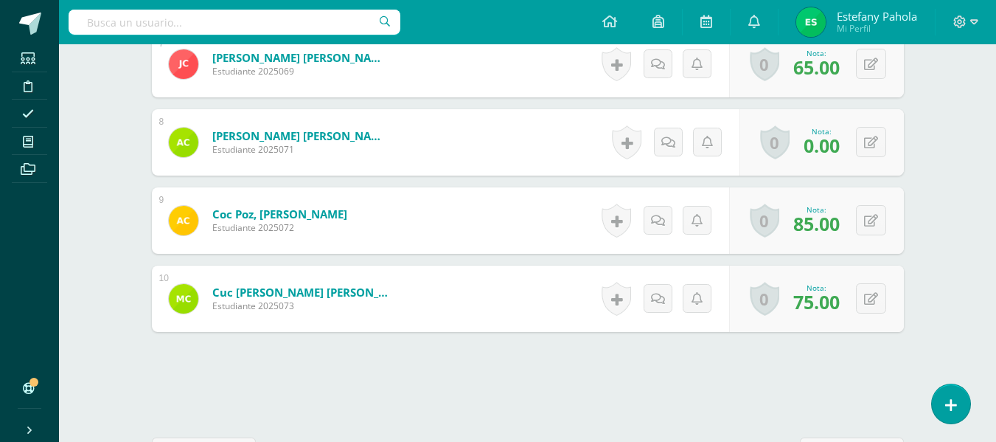
scroll to position [950, 0]
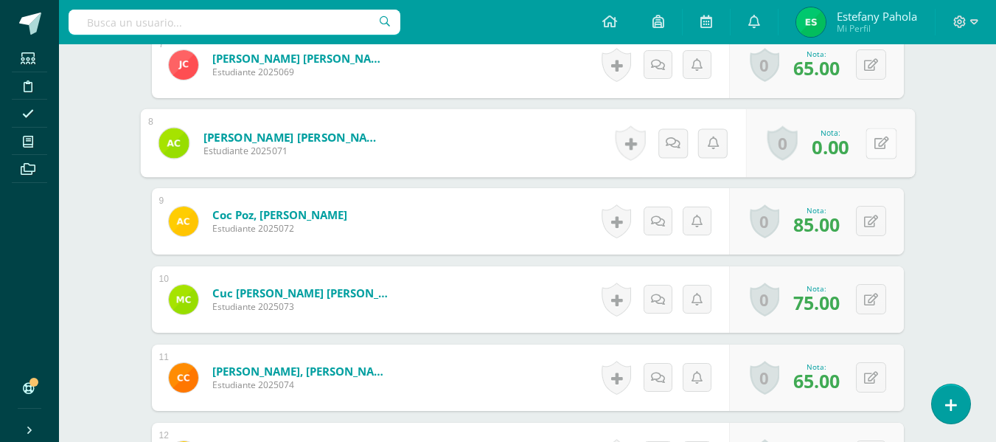
click at [873, 145] on button at bounding box center [881, 143] width 31 height 31
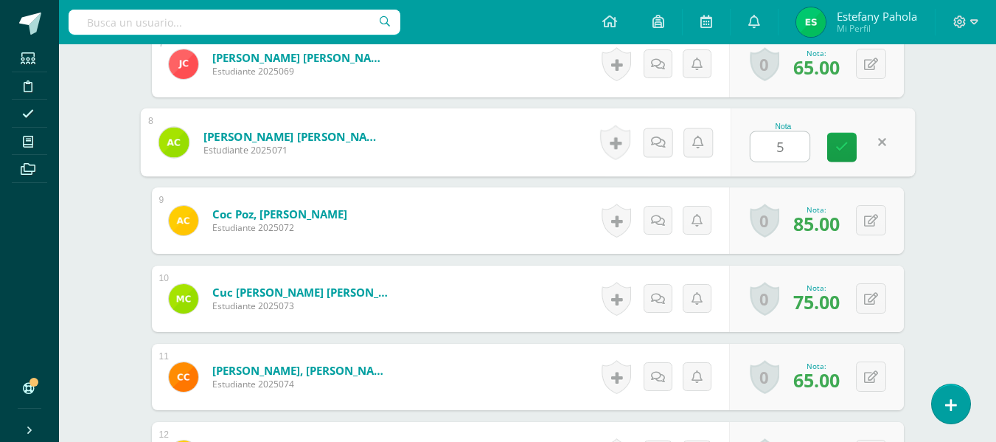
type input "50"
click at [841, 151] on icon at bounding box center [841, 146] width 13 height 13
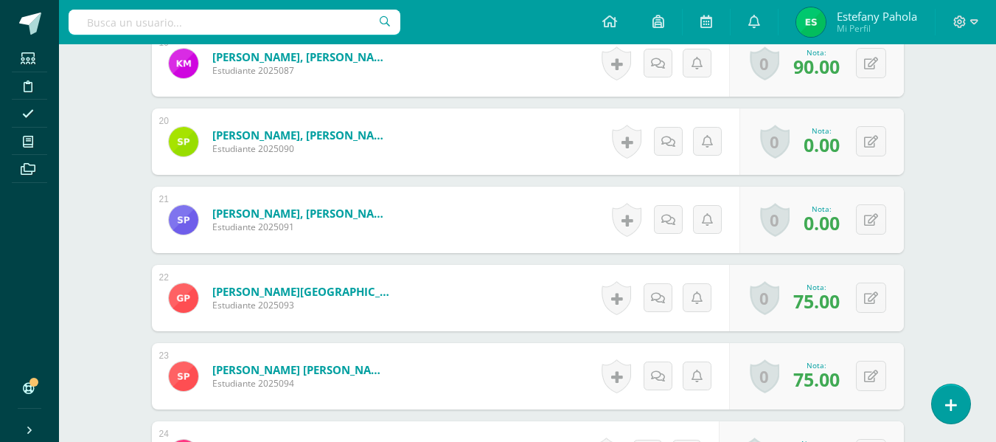
scroll to position [1886, 0]
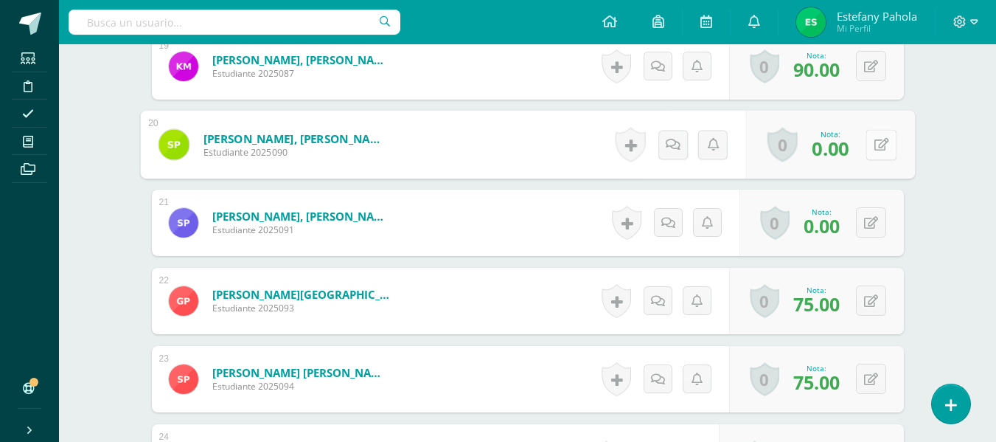
click at [879, 147] on button at bounding box center [881, 144] width 31 height 31
type input "50"
click at [831, 154] on link at bounding box center [841, 149] width 29 height 29
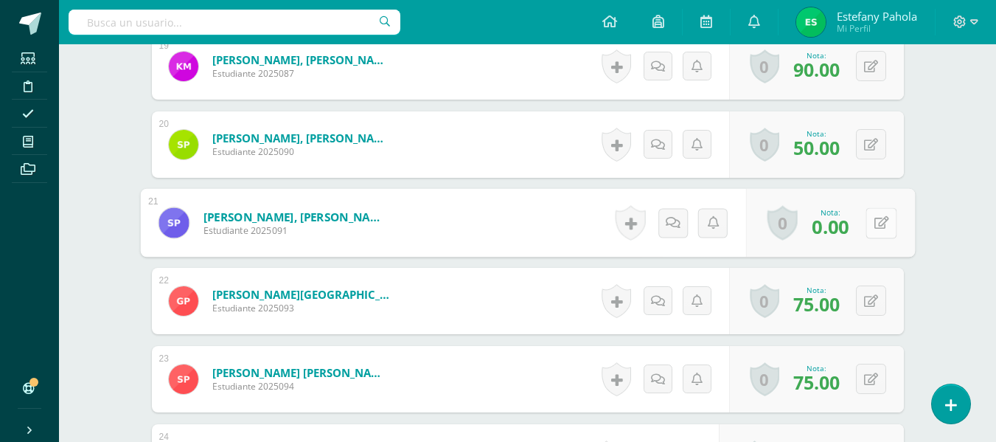
click at [869, 223] on button at bounding box center [881, 222] width 31 height 31
type input "60"
click at [837, 221] on icon at bounding box center [841, 227] width 13 height 13
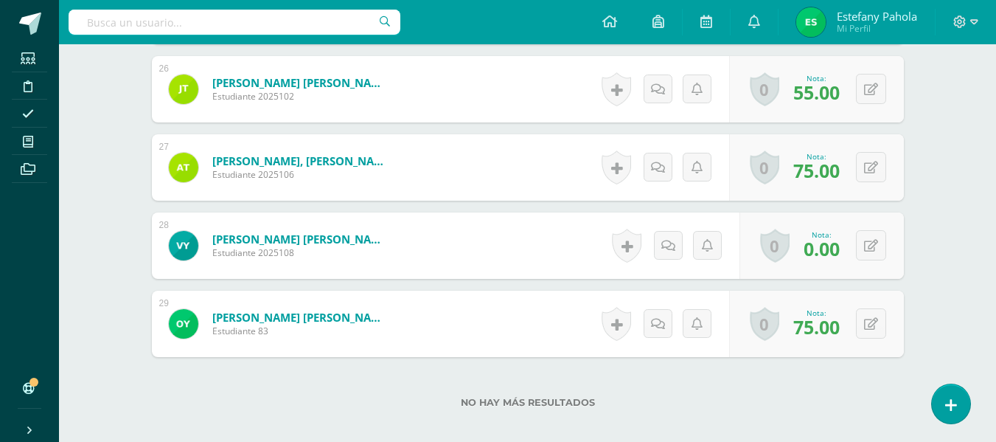
scroll to position [2413, 0]
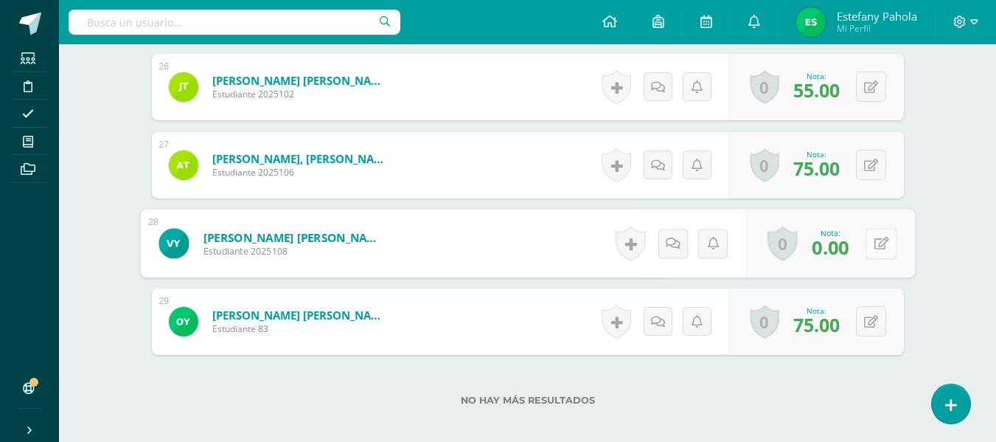
click at [876, 248] on icon at bounding box center [881, 243] width 15 height 13
click at [844, 242] on icon at bounding box center [841, 248] width 13 height 13
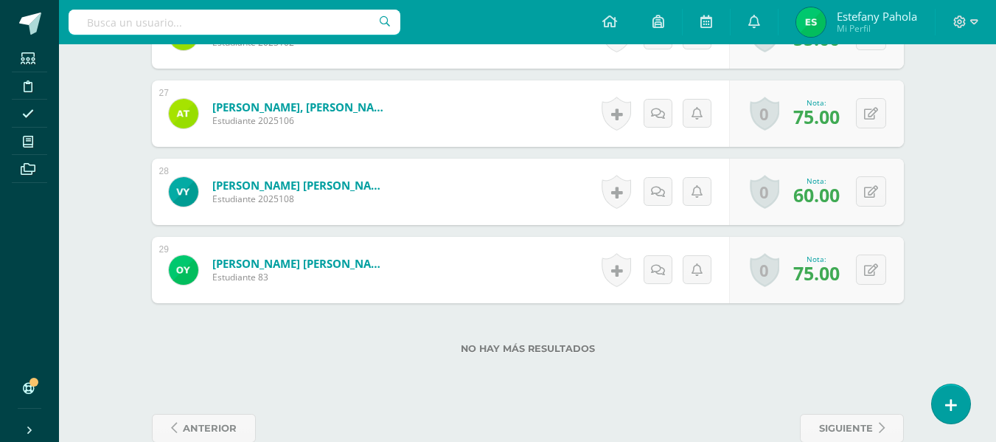
scroll to position [2465, 0]
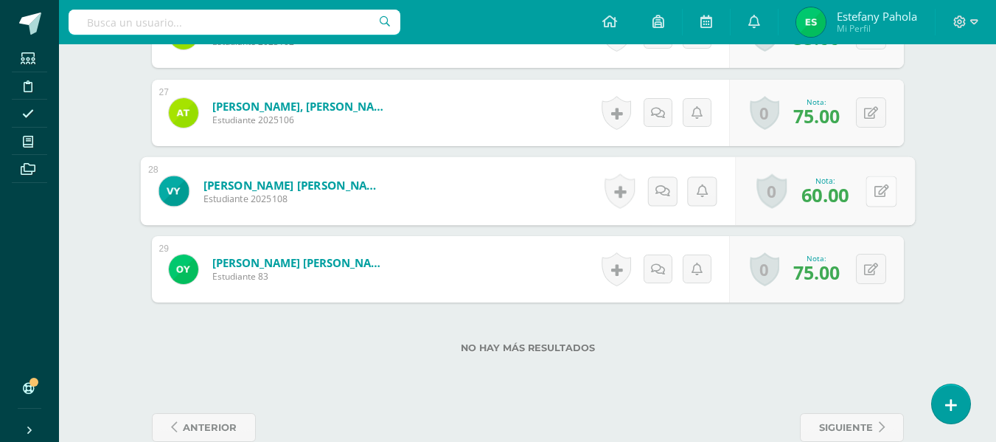
click at [875, 190] on icon at bounding box center [881, 190] width 15 height 13
type input "50"
click at [835, 200] on link at bounding box center [841, 195] width 29 height 29
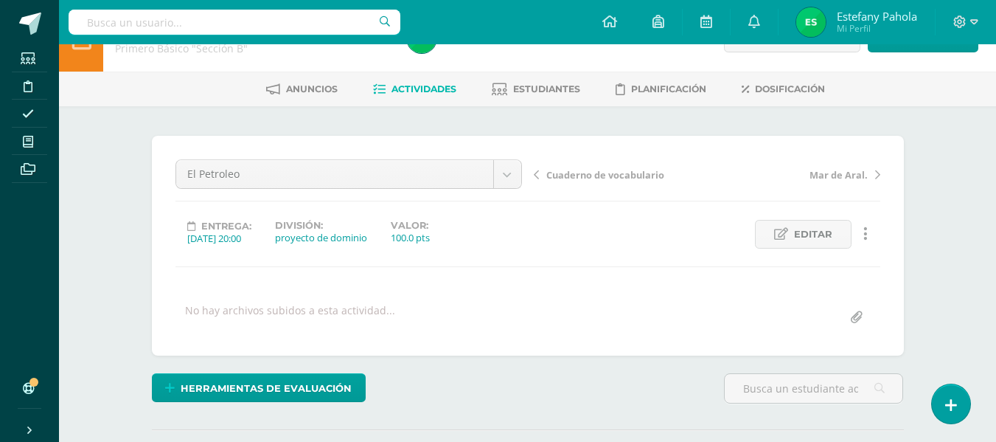
scroll to position [17, 0]
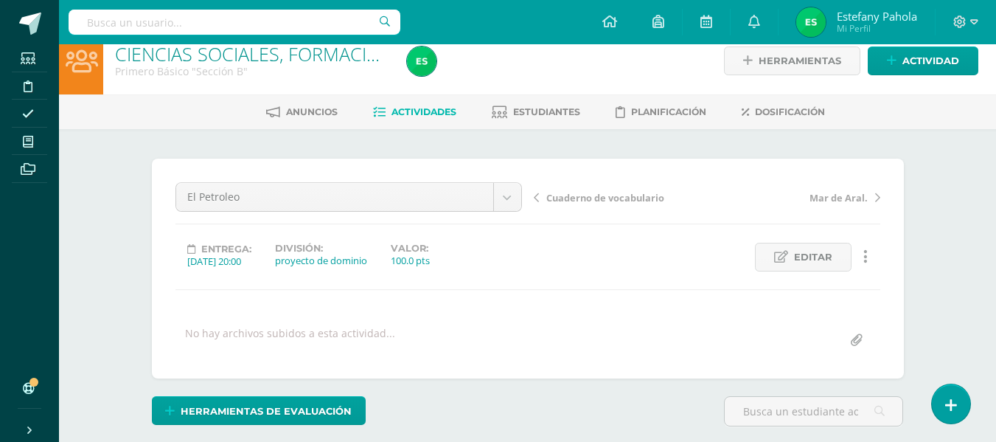
click at [394, 117] on span "Actividades" at bounding box center [424, 111] width 65 height 11
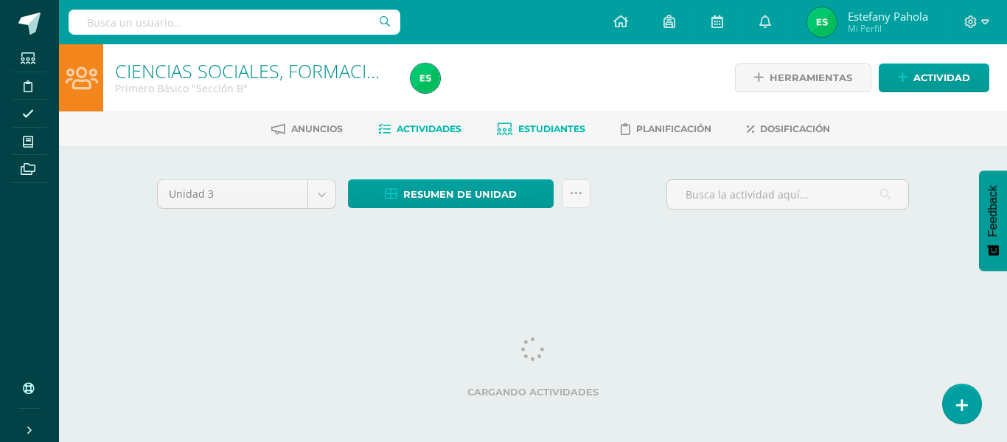
click at [552, 124] on span "Estudiantes" at bounding box center [551, 128] width 67 height 11
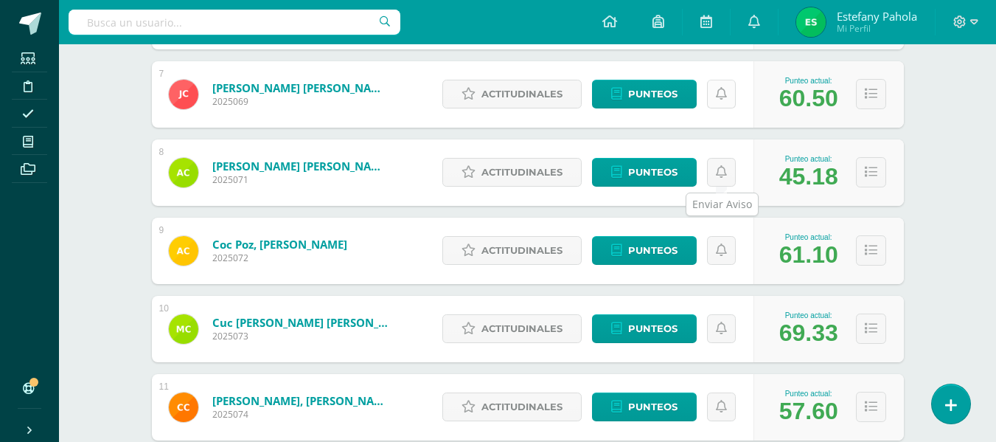
scroll to position [733, 0]
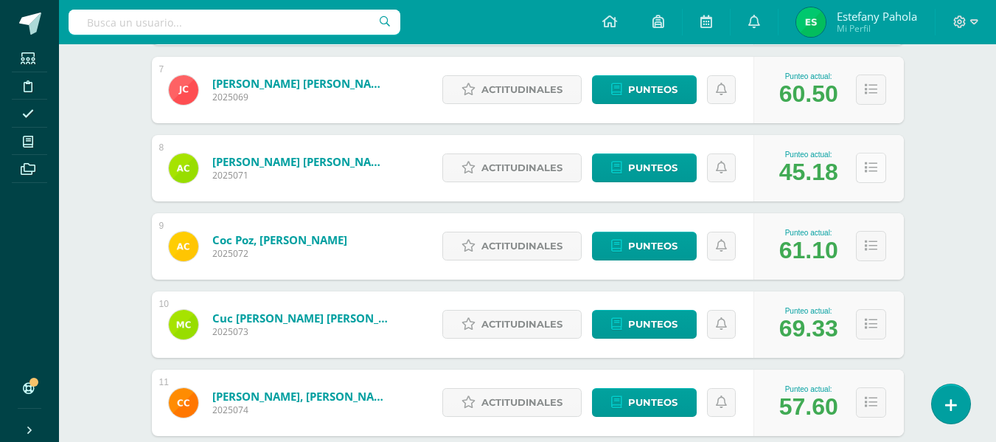
click at [878, 174] on button at bounding box center [871, 168] width 30 height 30
click at [870, 169] on icon at bounding box center [871, 167] width 13 height 13
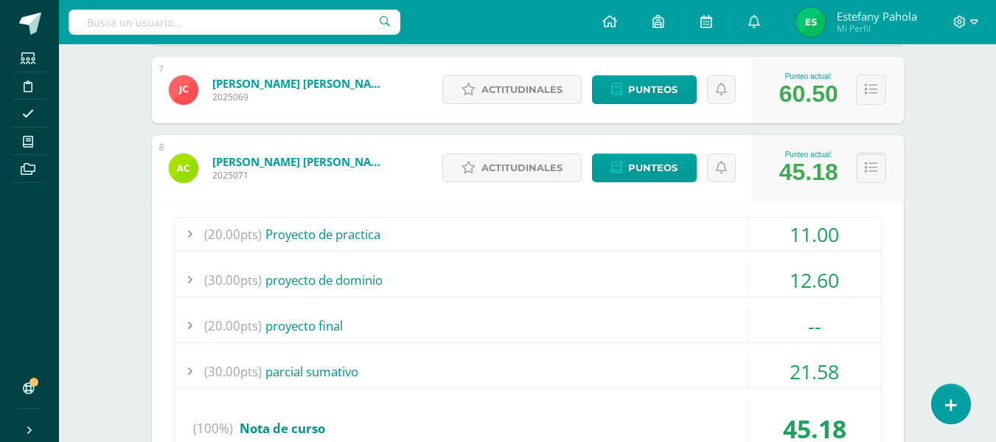
click at [765, 324] on div "--" at bounding box center [814, 325] width 133 height 33
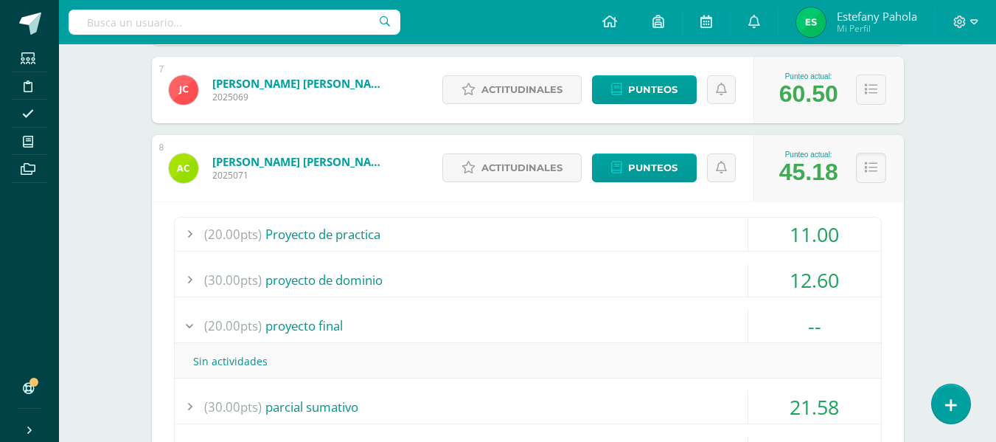
click at [756, 326] on div "--" at bounding box center [814, 325] width 133 height 33
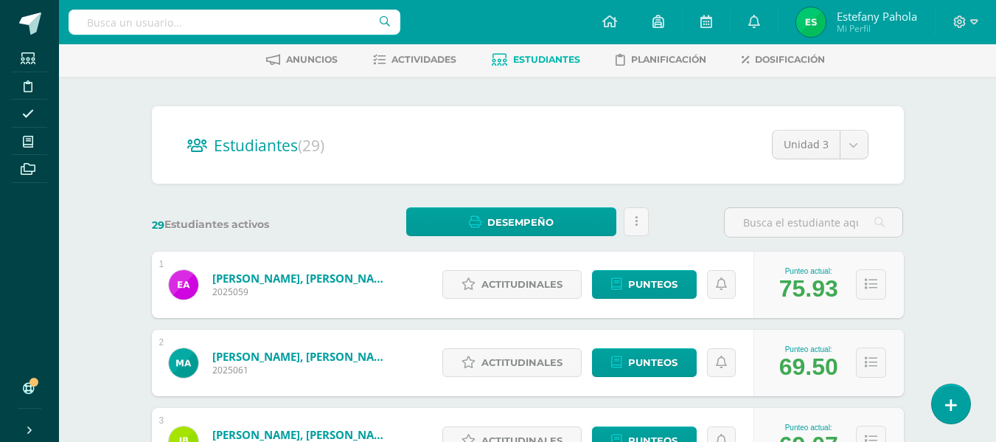
scroll to position [0, 0]
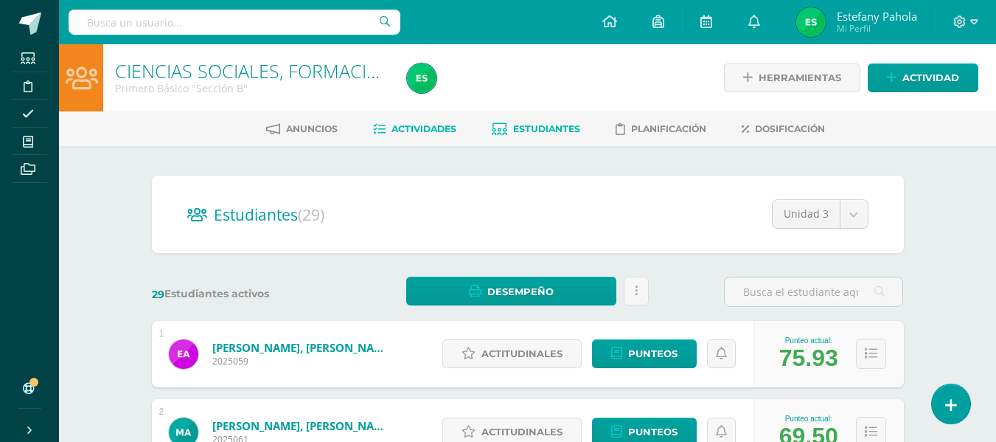
click at [382, 133] on link "Actividades" at bounding box center [414, 129] width 83 height 24
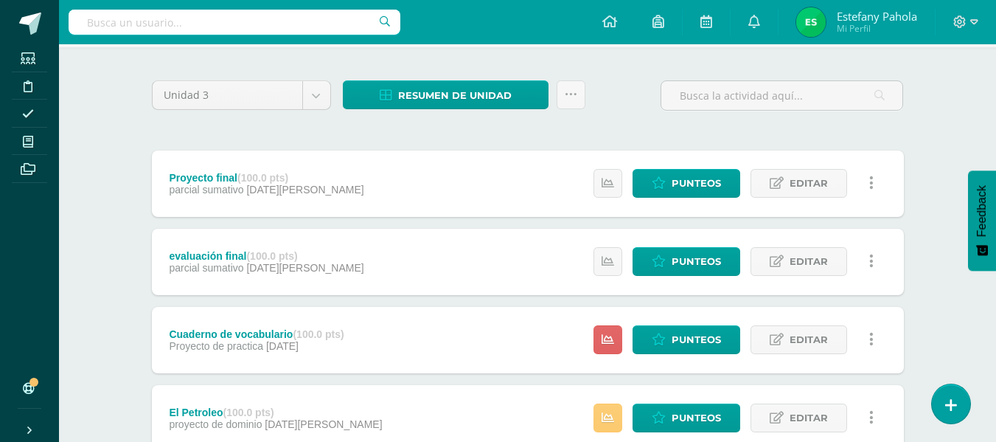
scroll to position [101, 0]
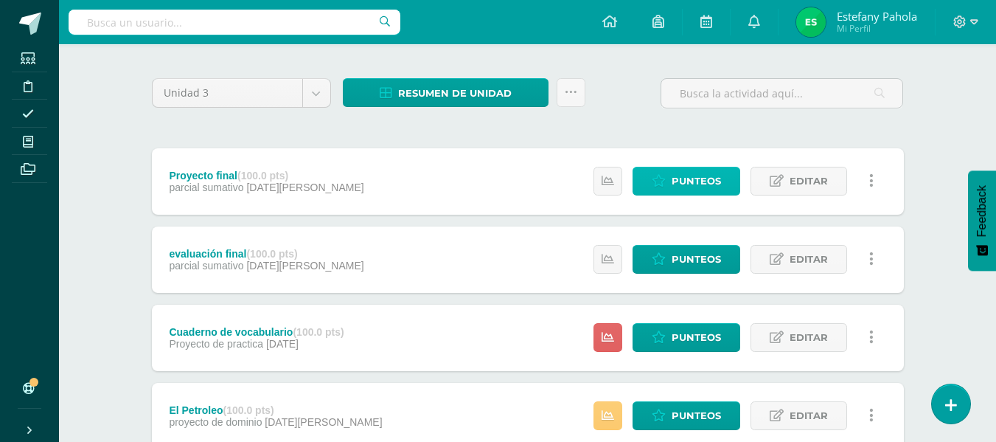
click at [681, 170] on span "Punteos" at bounding box center [696, 180] width 49 height 27
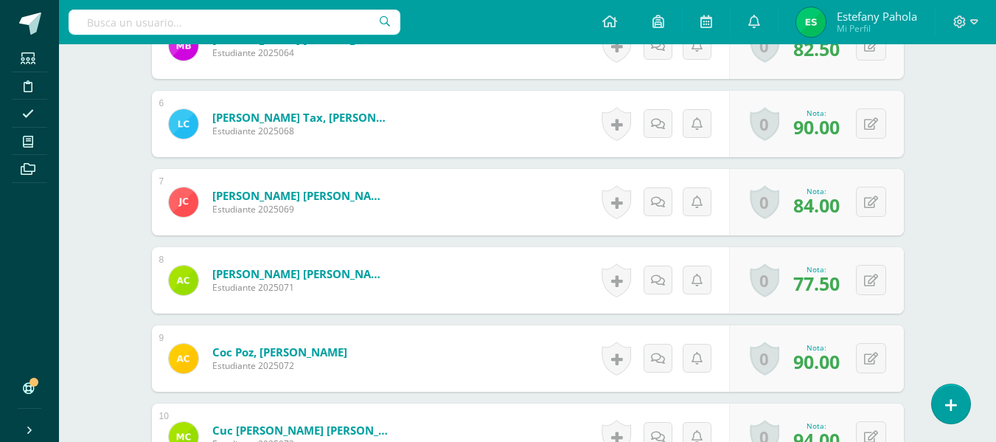
scroll to position [817, 0]
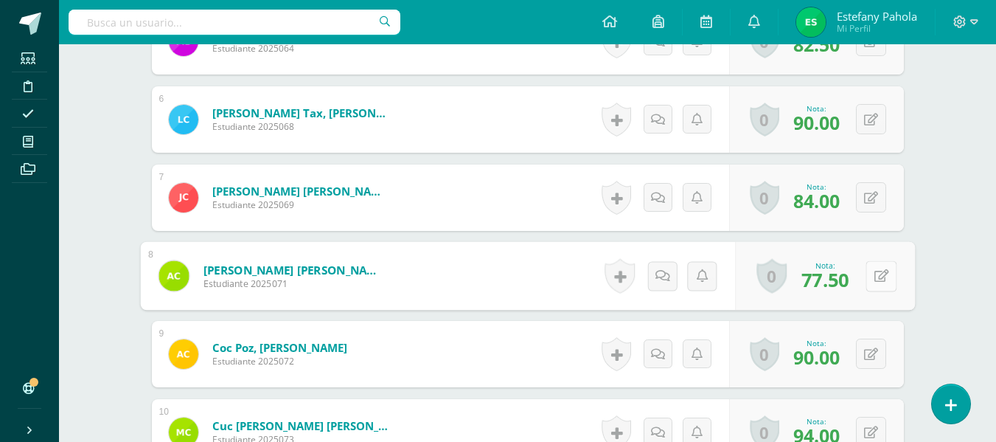
click at [868, 269] on button at bounding box center [881, 275] width 31 height 31
click at [849, 277] on link at bounding box center [841, 280] width 29 height 29
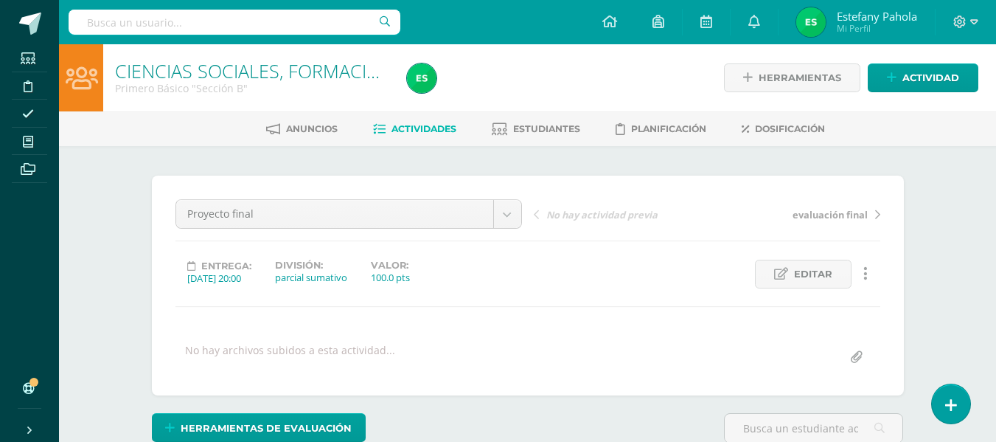
scroll to position [1, 0]
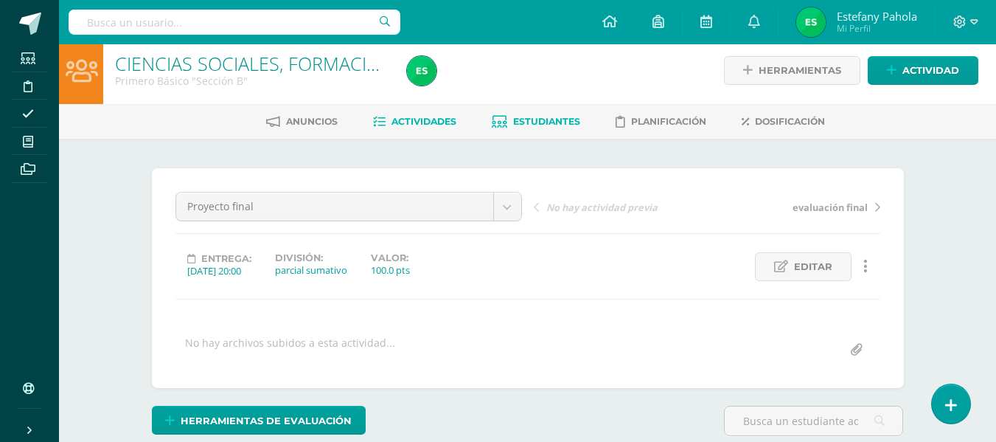
click at [536, 128] on link "Estudiantes" at bounding box center [536, 122] width 88 height 24
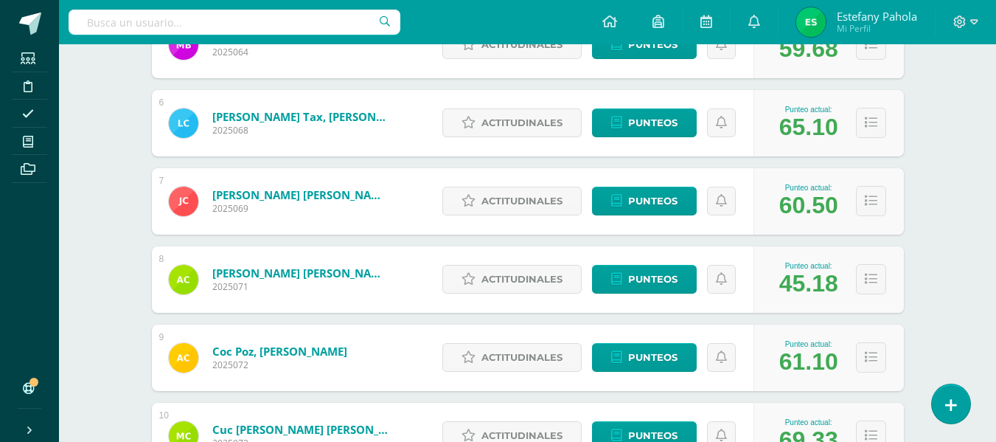
scroll to position [622, 0]
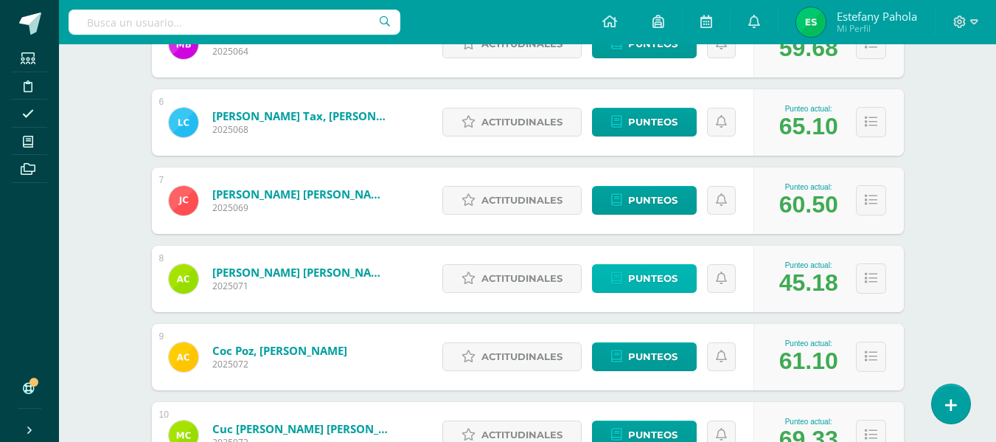
click at [661, 279] on span "Punteos" at bounding box center [652, 278] width 49 height 27
click at [867, 285] on button at bounding box center [871, 278] width 30 height 30
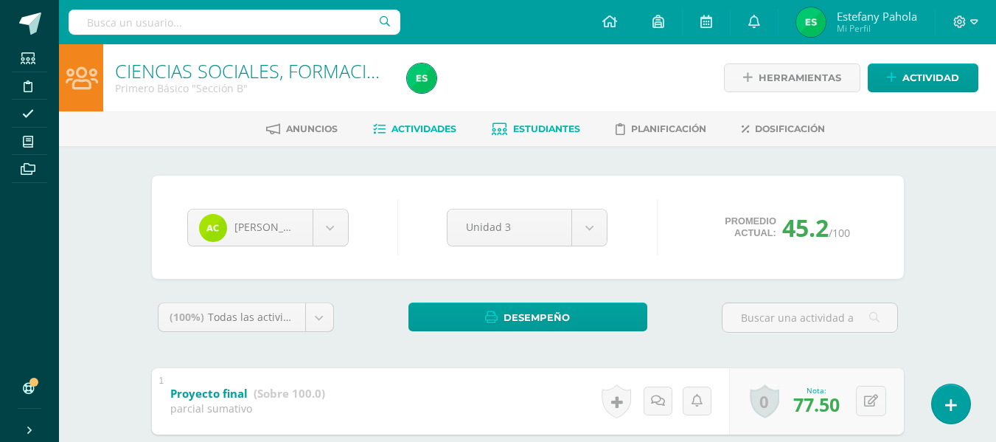
click at [428, 123] on span "Actividades" at bounding box center [424, 128] width 65 height 11
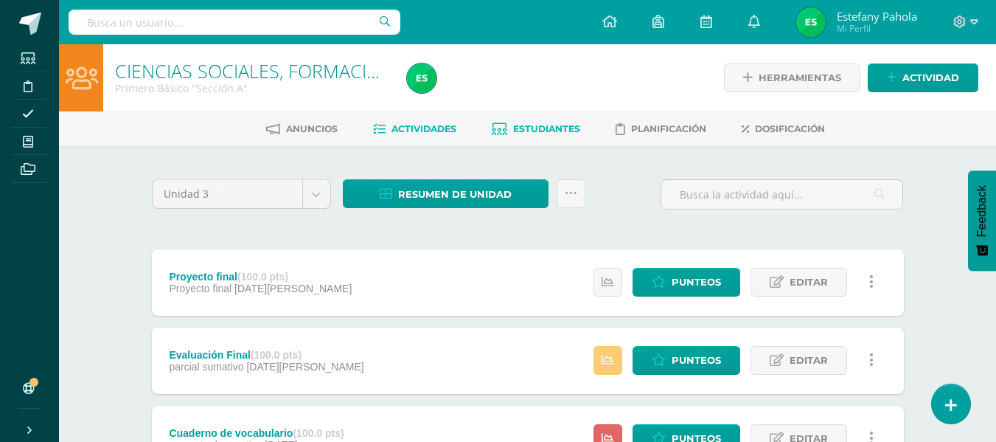
click at [532, 139] on link "Estudiantes" at bounding box center [536, 129] width 88 height 24
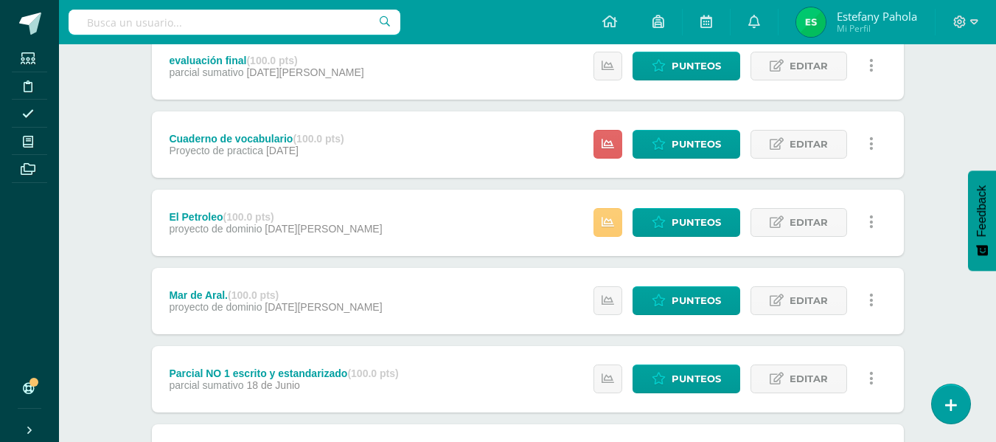
scroll to position [300, 0]
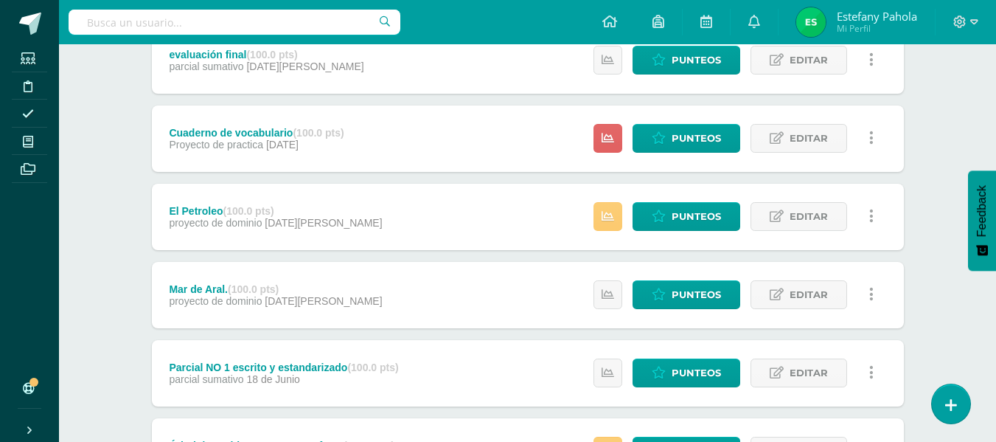
click at [595, 151] on div "Estatus de Actividad: 0 Estudiantes sin calificar 14 Estudiantes con cero Media…" at bounding box center [737, 138] width 333 height 66
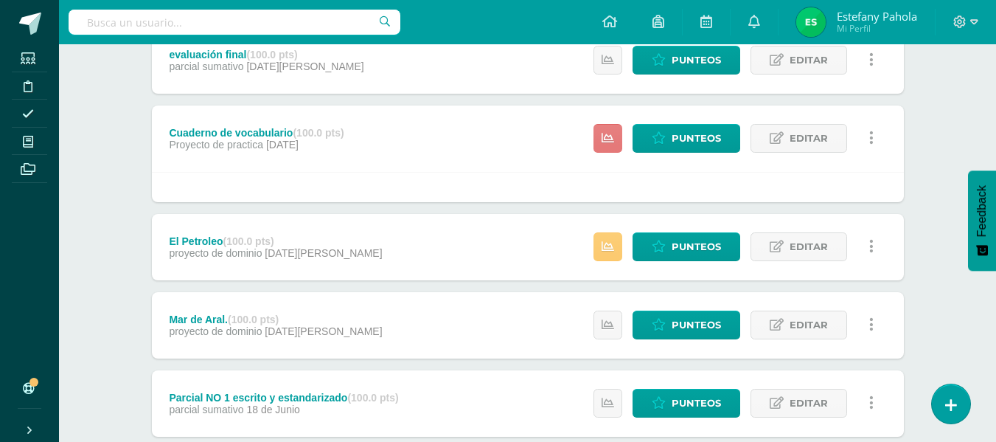
click at [611, 147] on link at bounding box center [608, 138] width 29 height 29
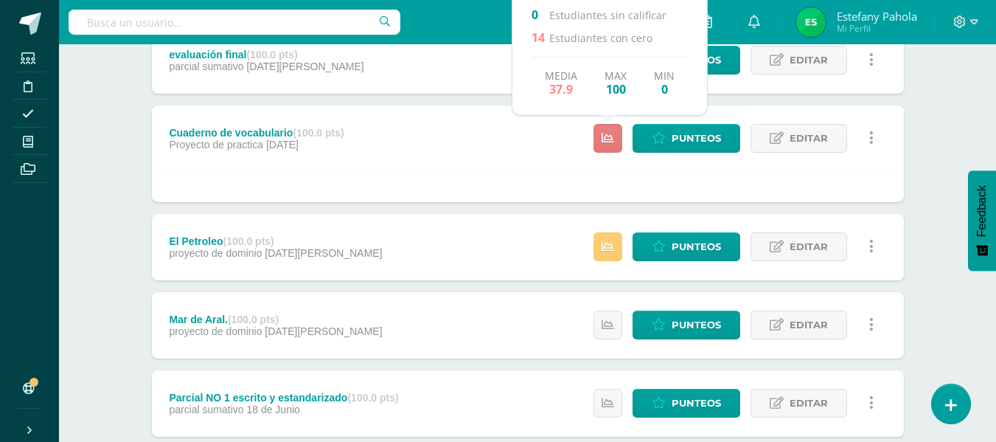
click at [611, 147] on link at bounding box center [608, 138] width 29 height 29
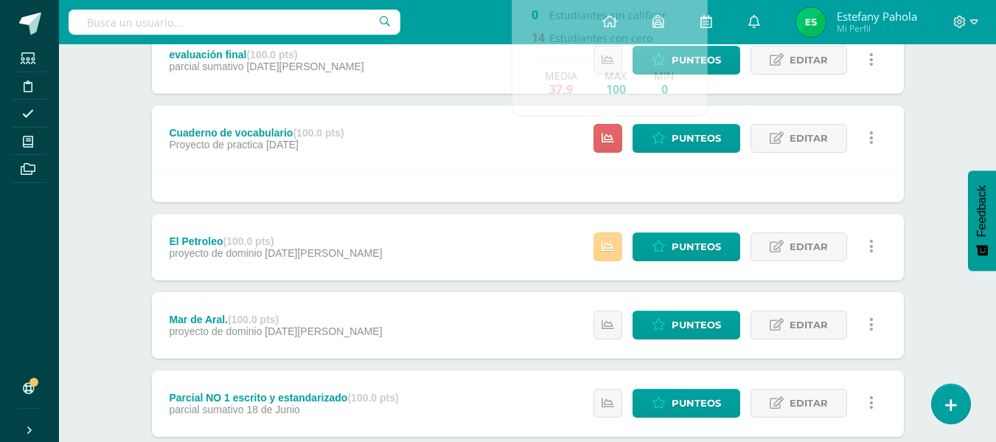
click at [615, 251] on link at bounding box center [608, 246] width 29 height 29
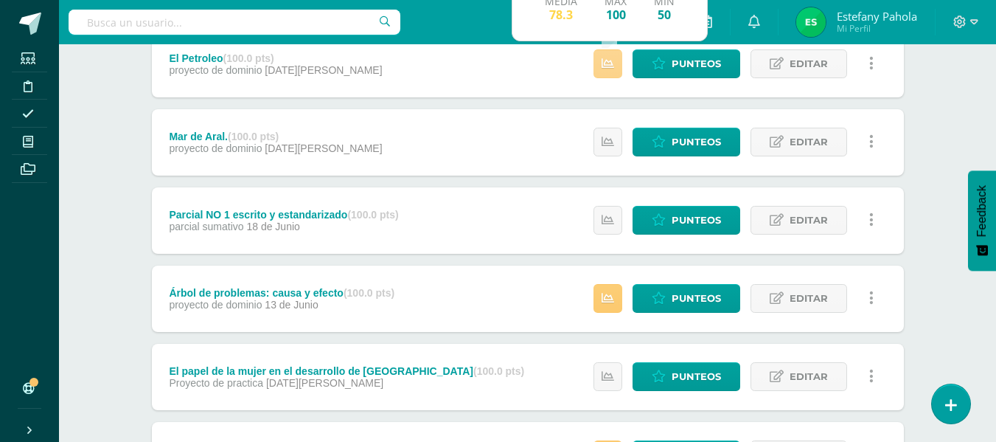
scroll to position [484, 0]
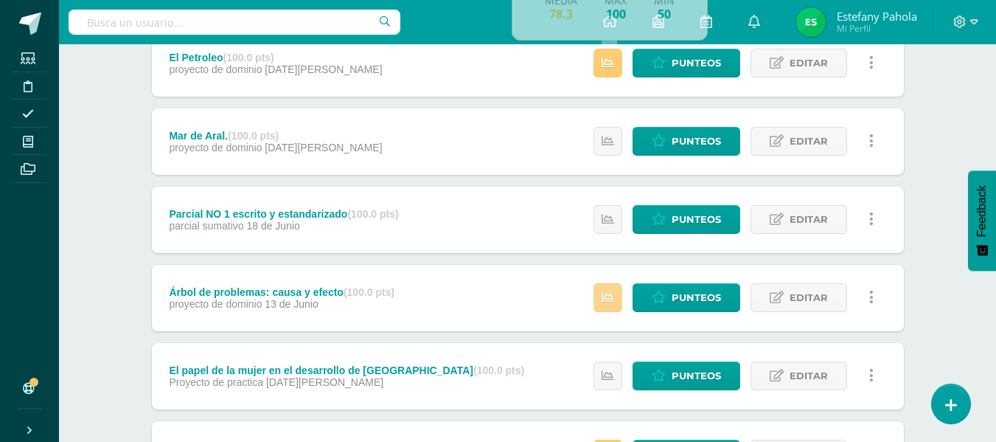
click at [602, 292] on link at bounding box center [608, 297] width 29 height 29
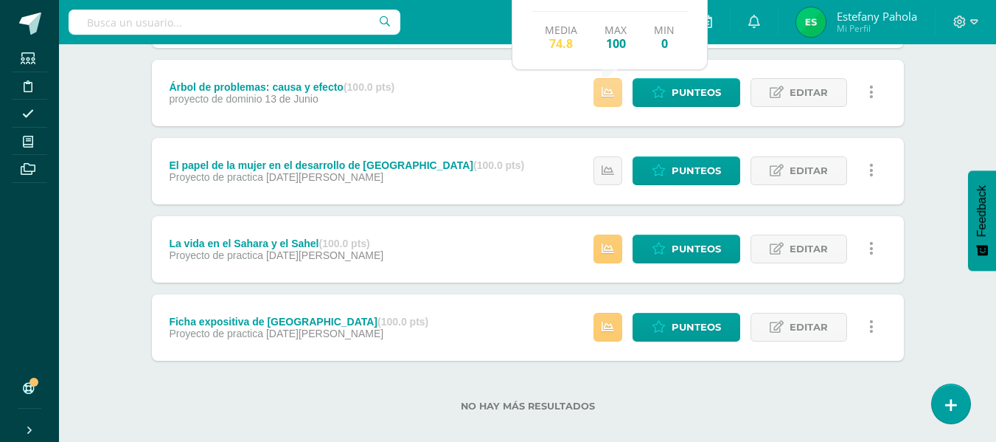
scroll to position [692, 0]
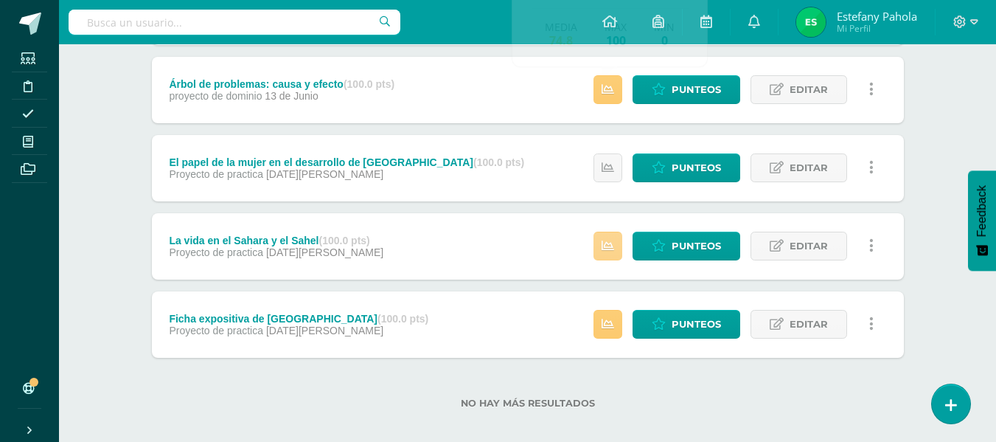
click at [621, 249] on link at bounding box center [608, 246] width 29 height 29
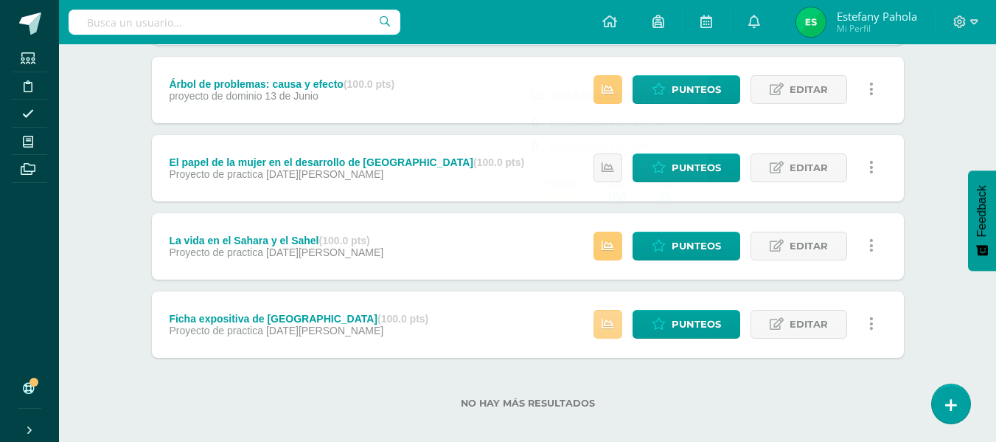
click at [612, 323] on icon at bounding box center [608, 324] width 13 height 13
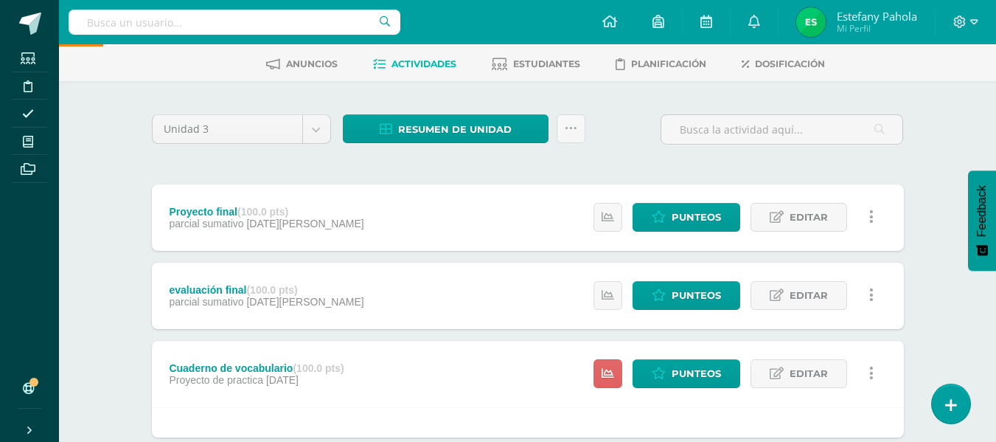
scroll to position [60, 0]
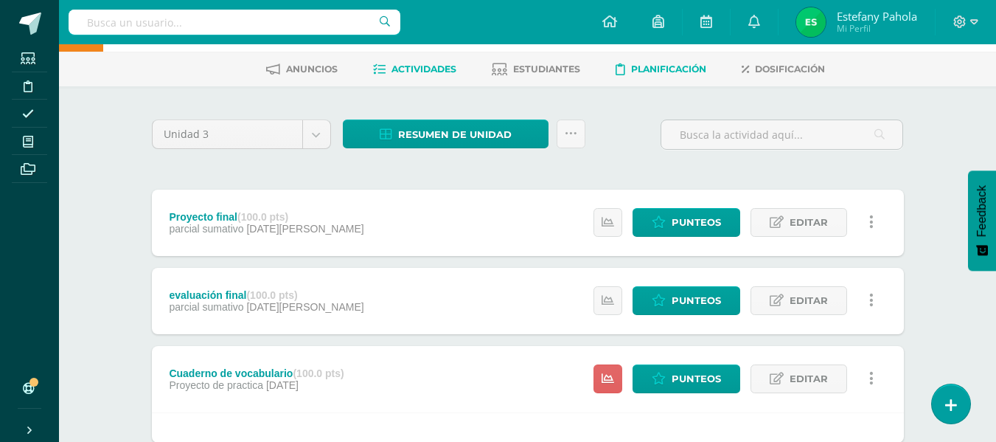
click at [657, 74] on span "Planificación" at bounding box center [668, 68] width 75 height 11
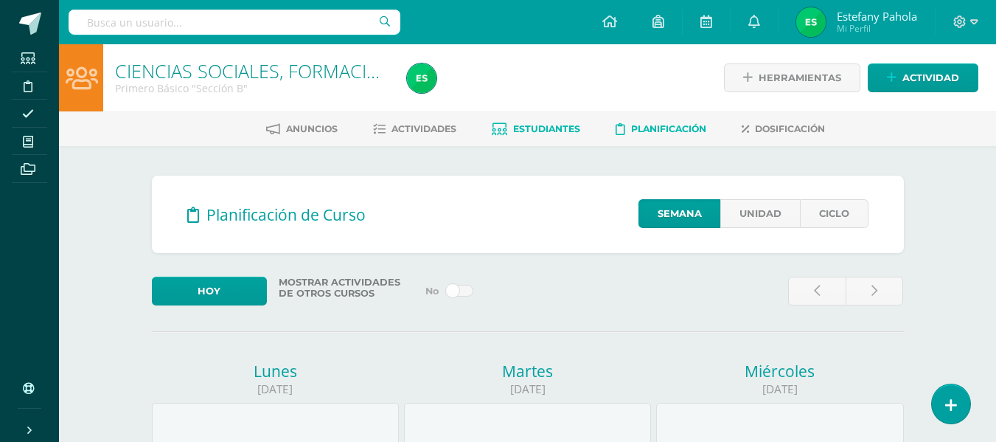
click at [541, 136] on link "Estudiantes" at bounding box center [536, 129] width 88 height 24
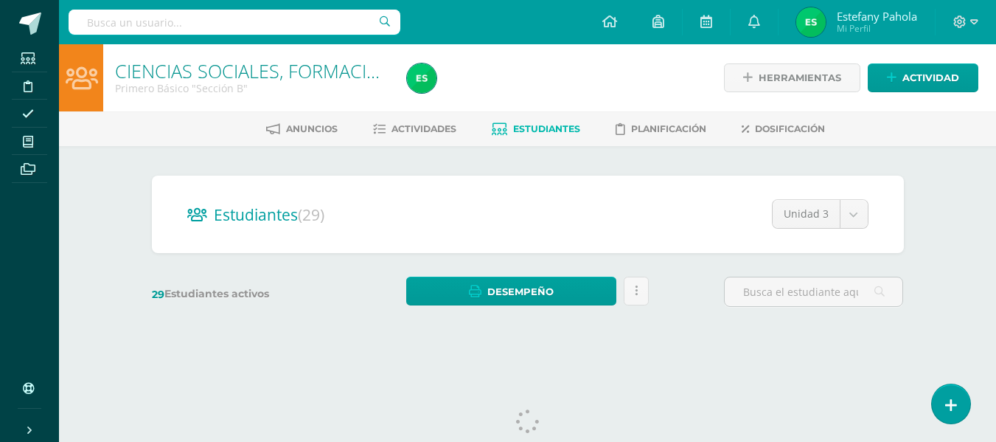
scroll to position [34, 0]
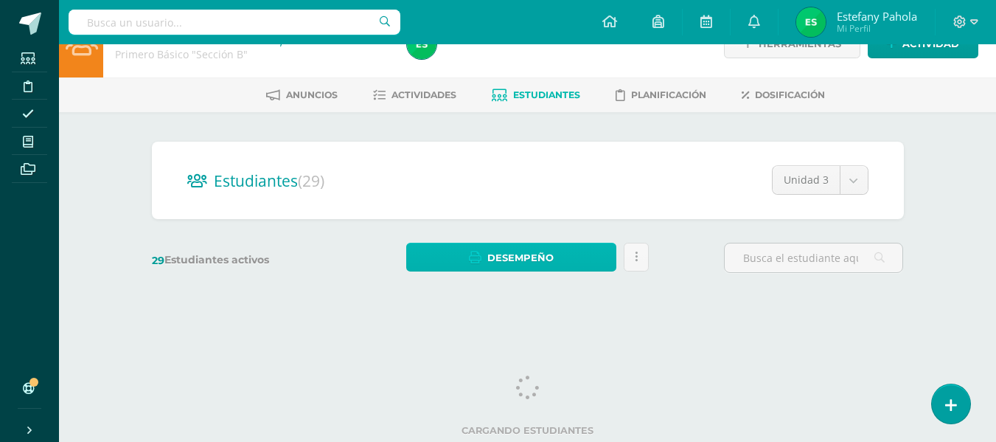
click at [549, 258] on div "Estudiantes (29) Unidad 3 Unidad 4 Unidad 2 Unidad 3 Unidad 1 29 Estudiantes ac…" at bounding box center [528, 214] width 764 height 145
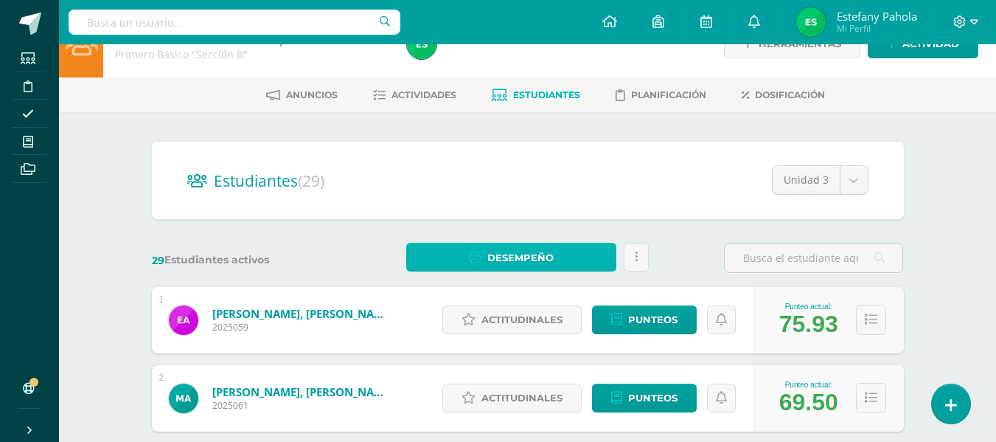
scroll to position [0, 0]
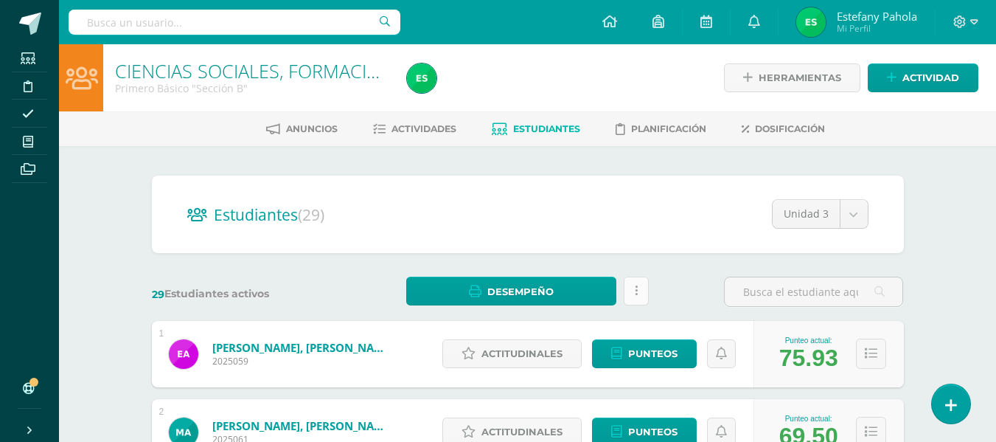
click at [647, 291] on link at bounding box center [636, 291] width 25 height 29
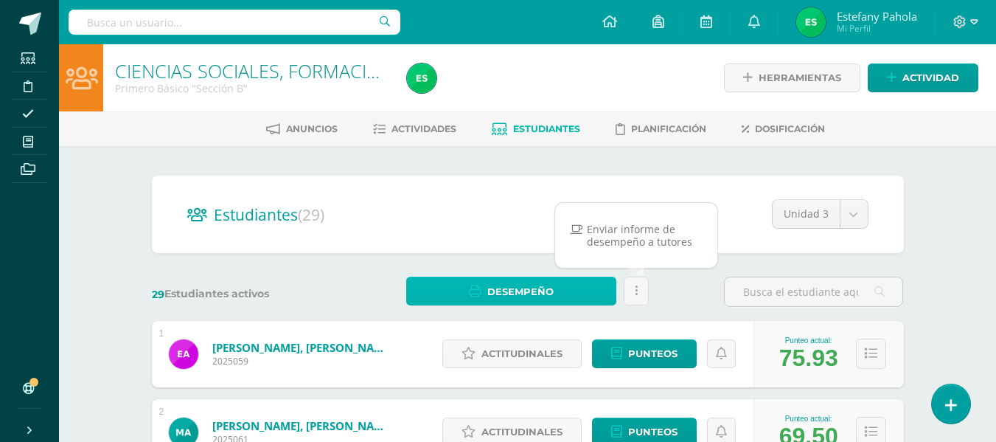
click at [523, 290] on span "Desempeño" at bounding box center [520, 291] width 66 height 27
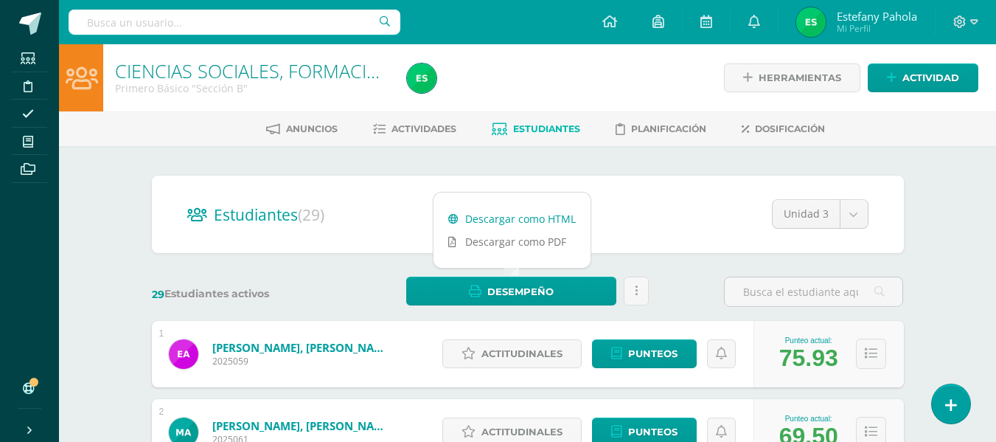
click at [506, 227] on link "Descargar como HTML" at bounding box center [512, 218] width 157 height 23
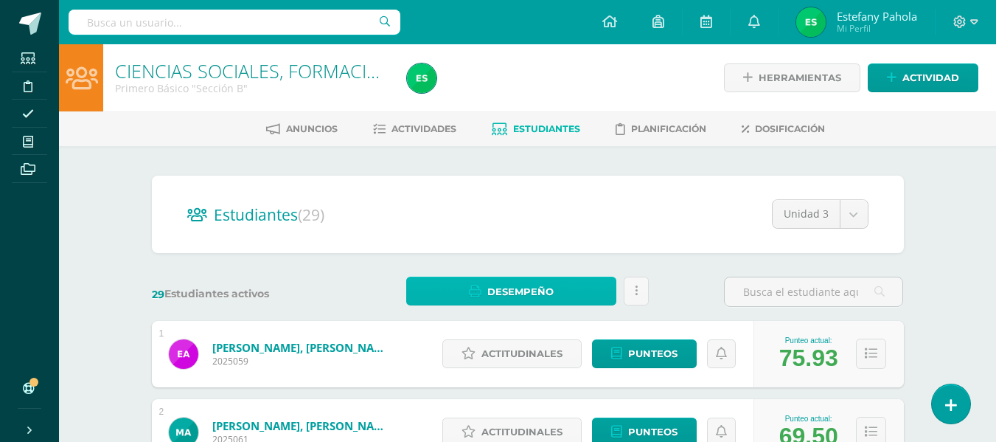
click at [495, 293] on span "Desempeño" at bounding box center [520, 291] width 66 height 27
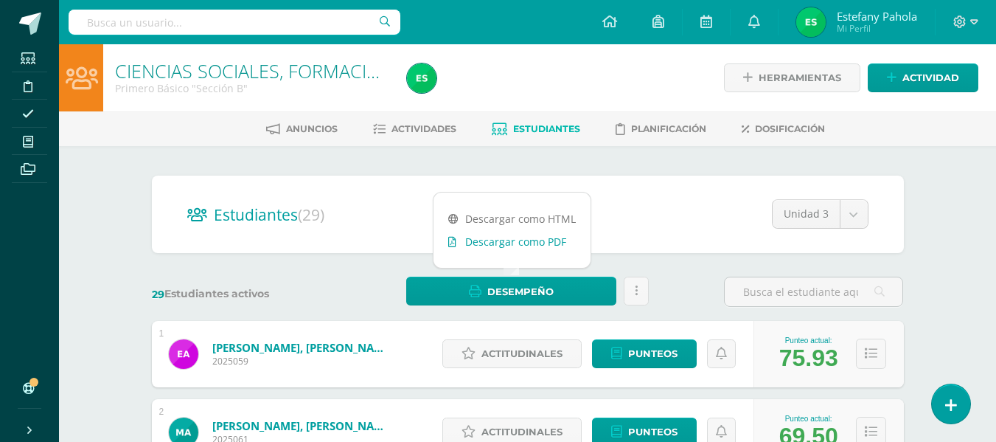
click at [508, 241] on link "Descargar como PDF" at bounding box center [512, 241] width 157 height 23
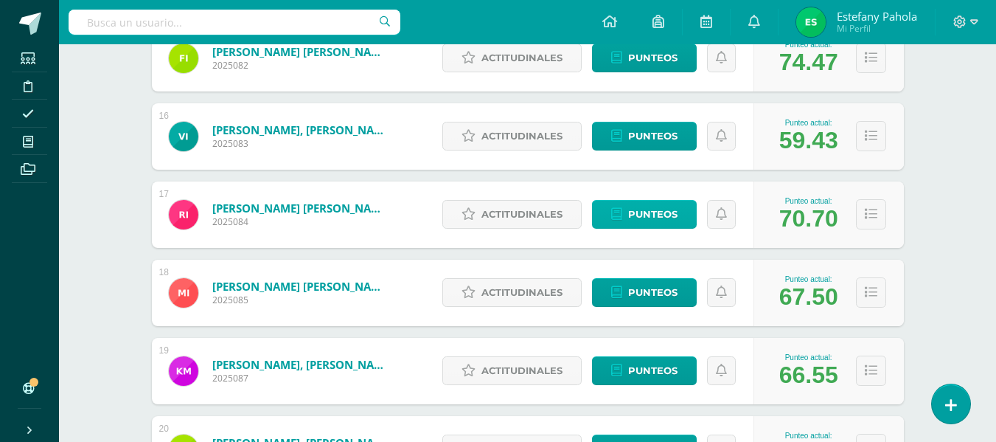
scroll to position [1391, 0]
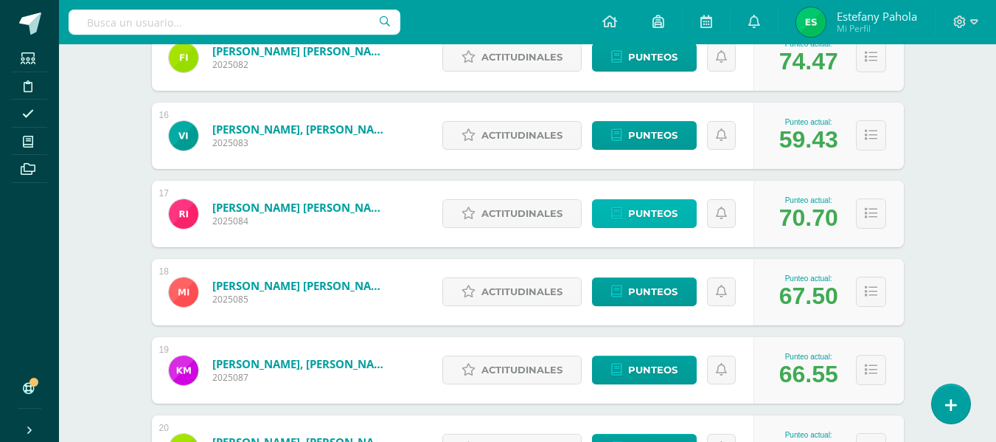
click at [670, 215] on span "Punteos" at bounding box center [652, 213] width 49 height 27
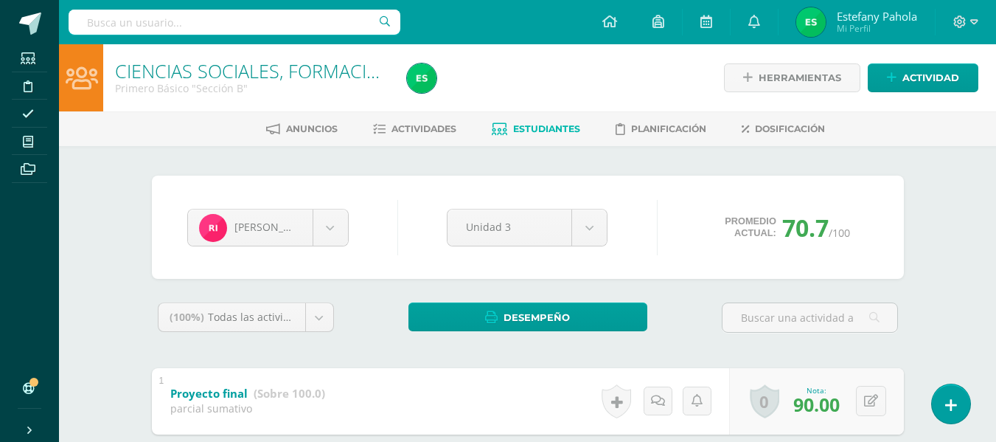
click at [532, 129] on span "Estudiantes" at bounding box center [546, 128] width 67 height 11
